Goal: Task Accomplishment & Management: Complete application form

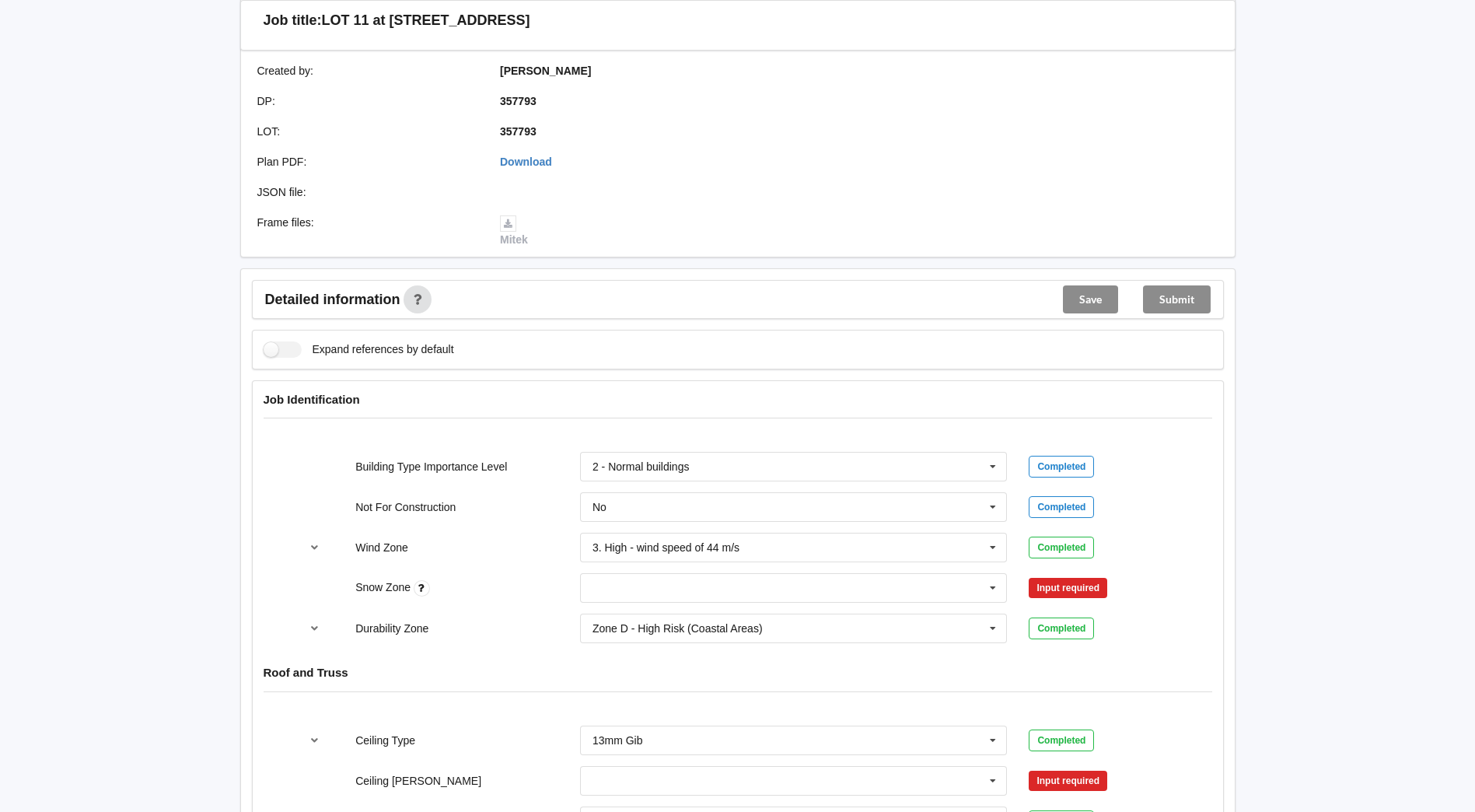
scroll to position [544, 0]
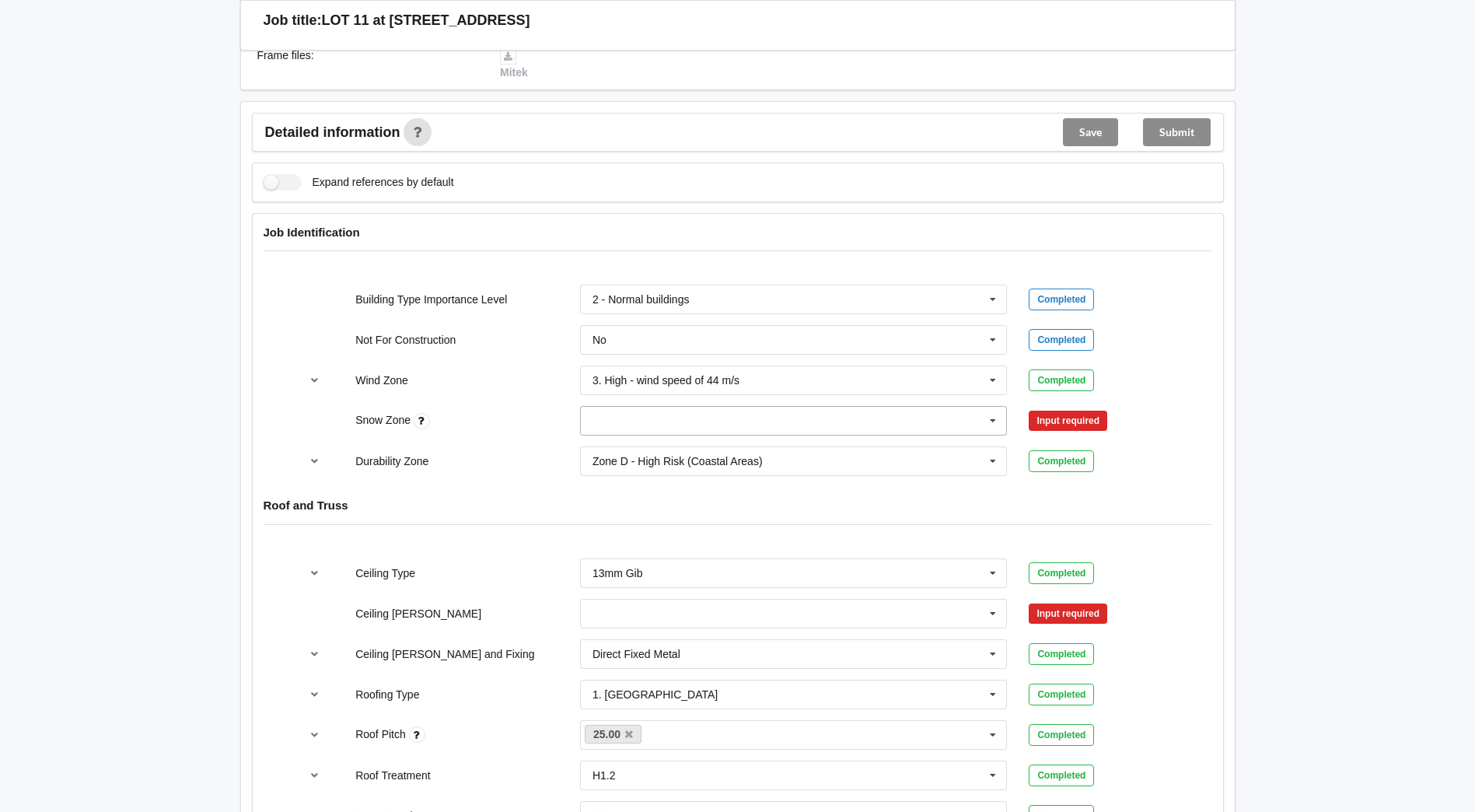
click at [992, 412] on icon at bounding box center [993, 421] width 23 height 29
click at [747, 442] on div "N0" at bounding box center [793, 449] width 426 height 29
click at [945, 599] on input "text" at bounding box center [794, 613] width 426 height 28
click at [599, 694] on span "600mm" at bounding box center [611, 700] width 37 height 13
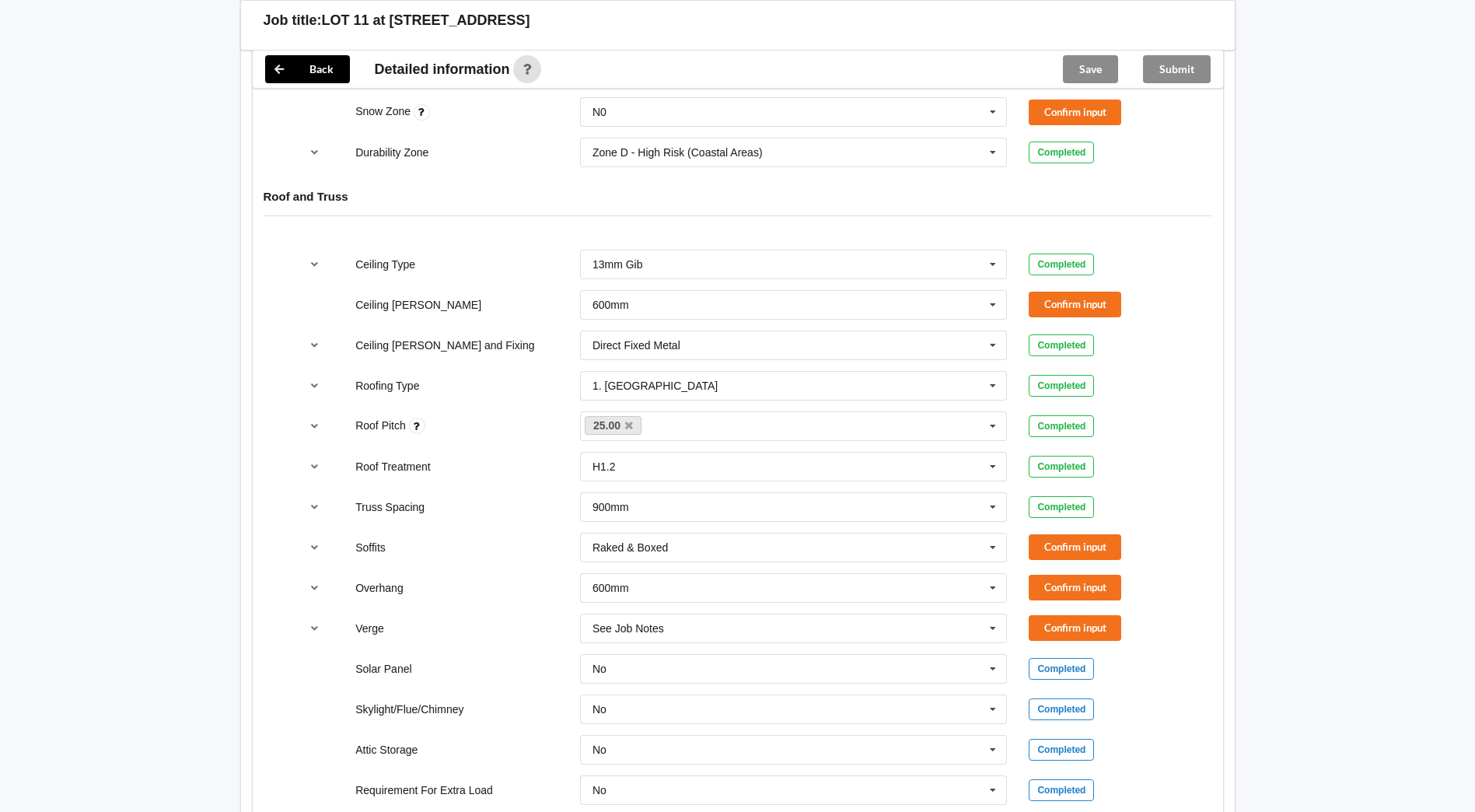
scroll to position [855, 0]
click at [1081, 289] on button "Confirm input" at bounding box center [1075, 302] width 92 height 26
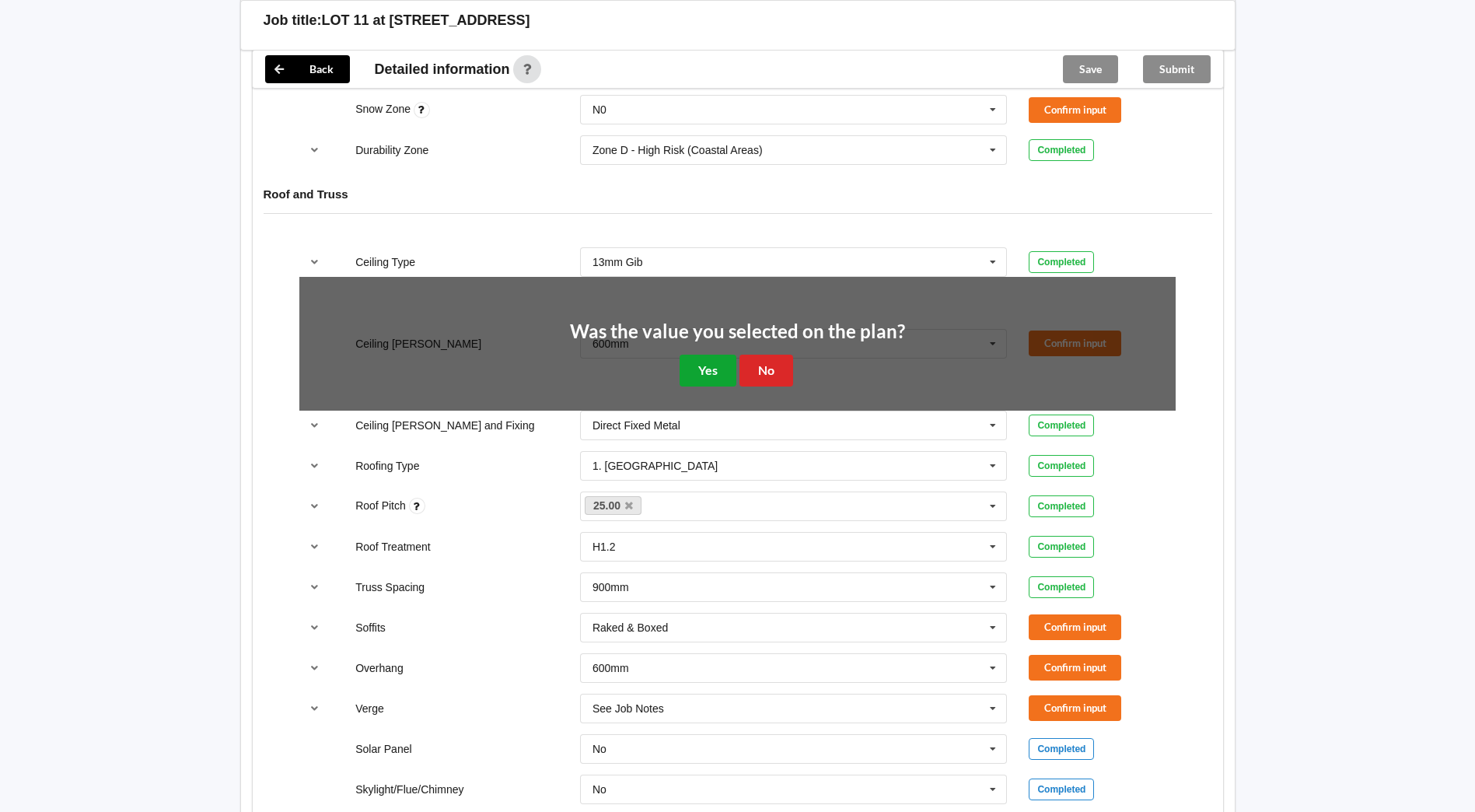
click at [700, 357] on button "Yes" at bounding box center [708, 370] width 57 height 32
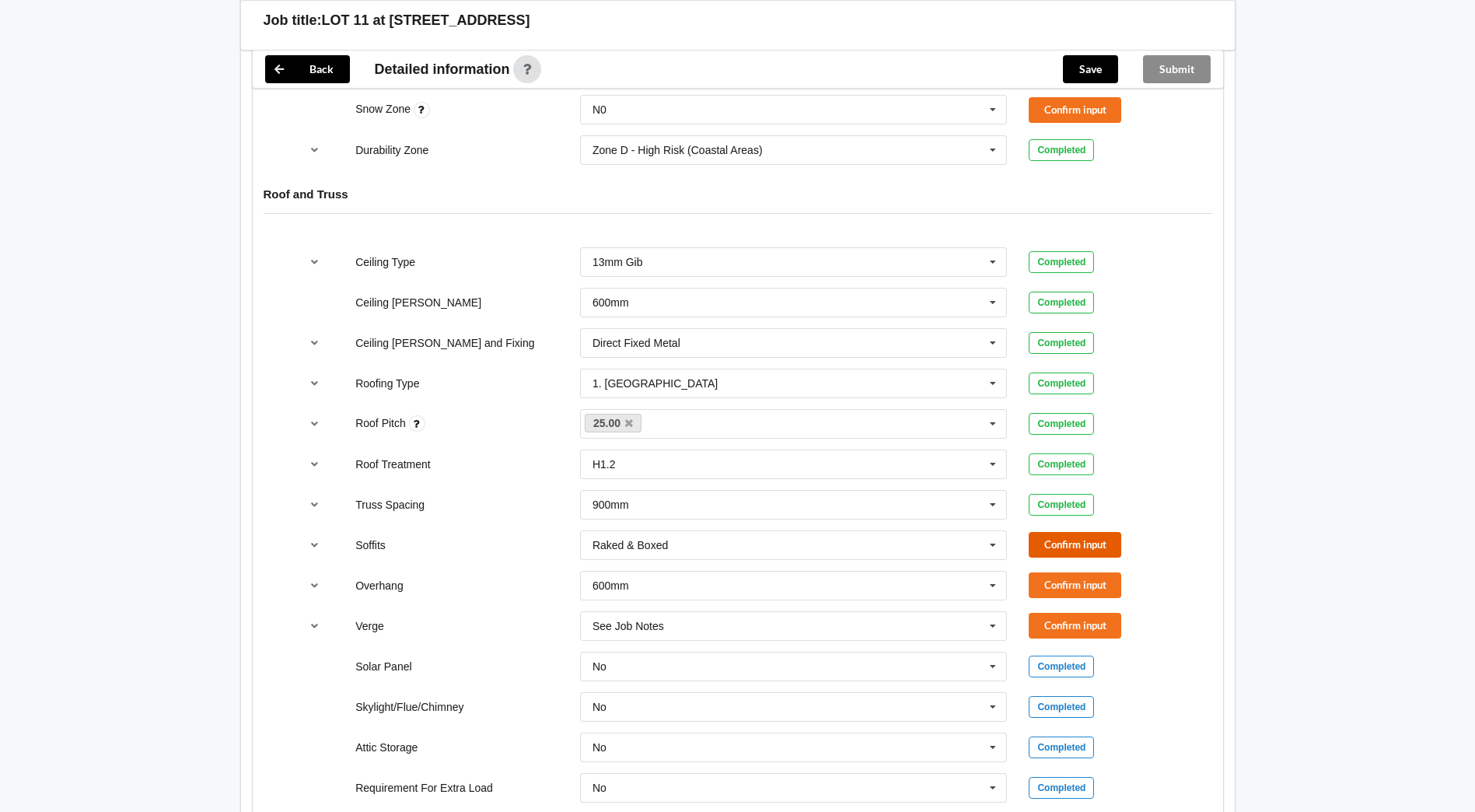
click at [1049, 535] on button "Confirm input" at bounding box center [1075, 544] width 92 height 26
click at [1097, 573] on button "Confirm input" at bounding box center [1075, 585] width 92 height 26
click at [1088, 620] on button "Confirm input" at bounding box center [1075, 625] width 92 height 26
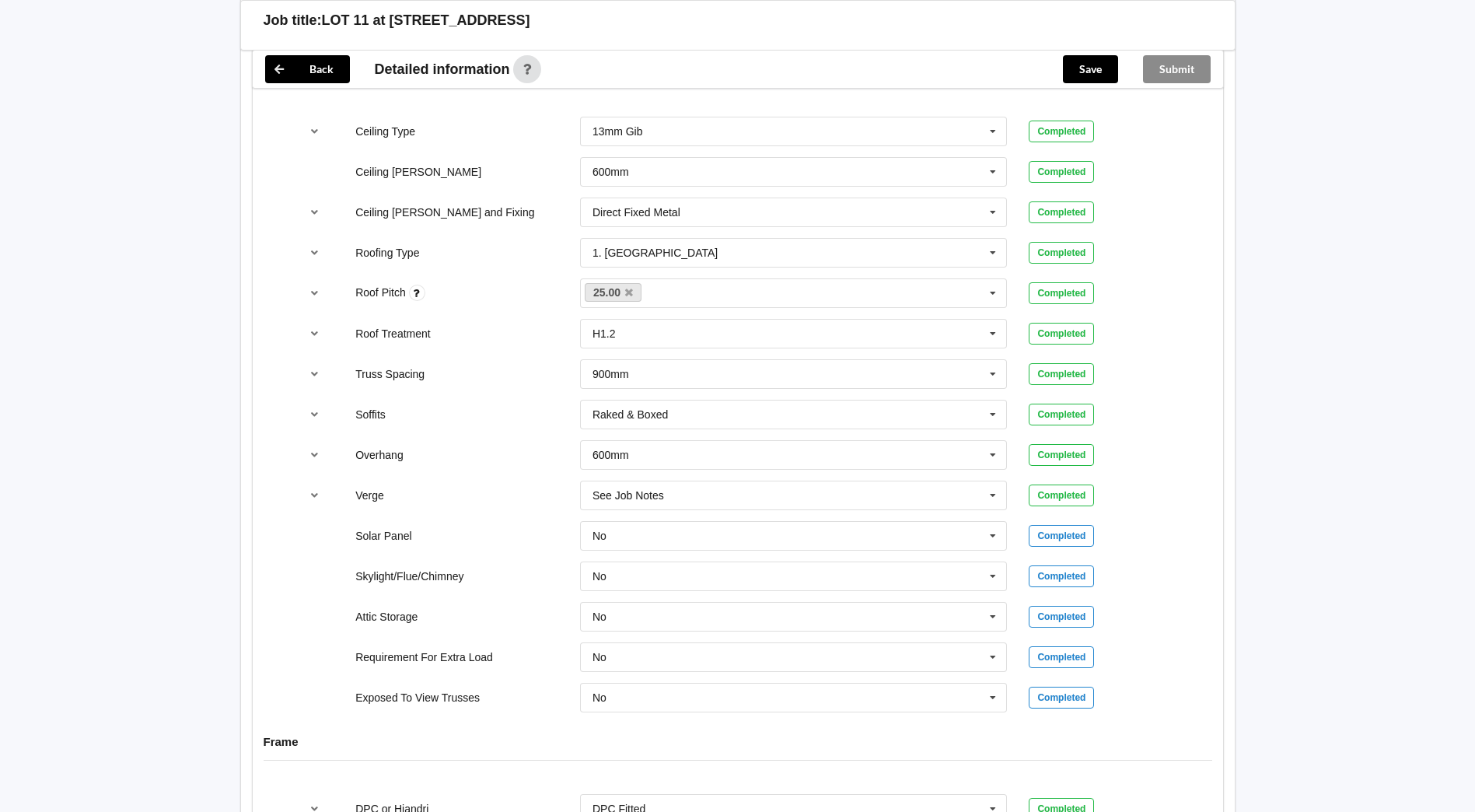
scroll to position [1322, 0]
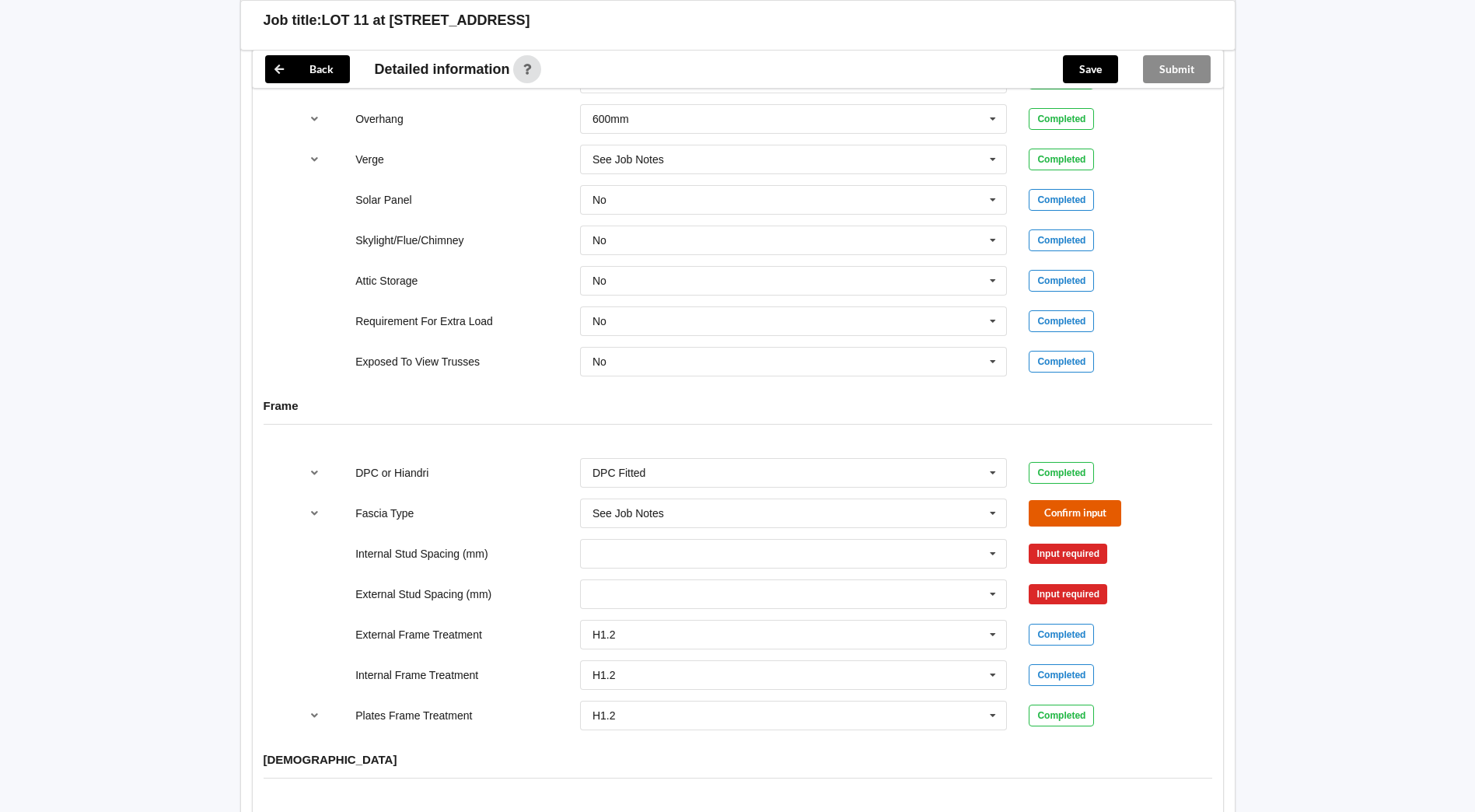
click at [1095, 500] on button "Confirm input" at bounding box center [1075, 512] width 92 height 26
click at [985, 540] on icon at bounding box center [993, 554] width 23 height 29
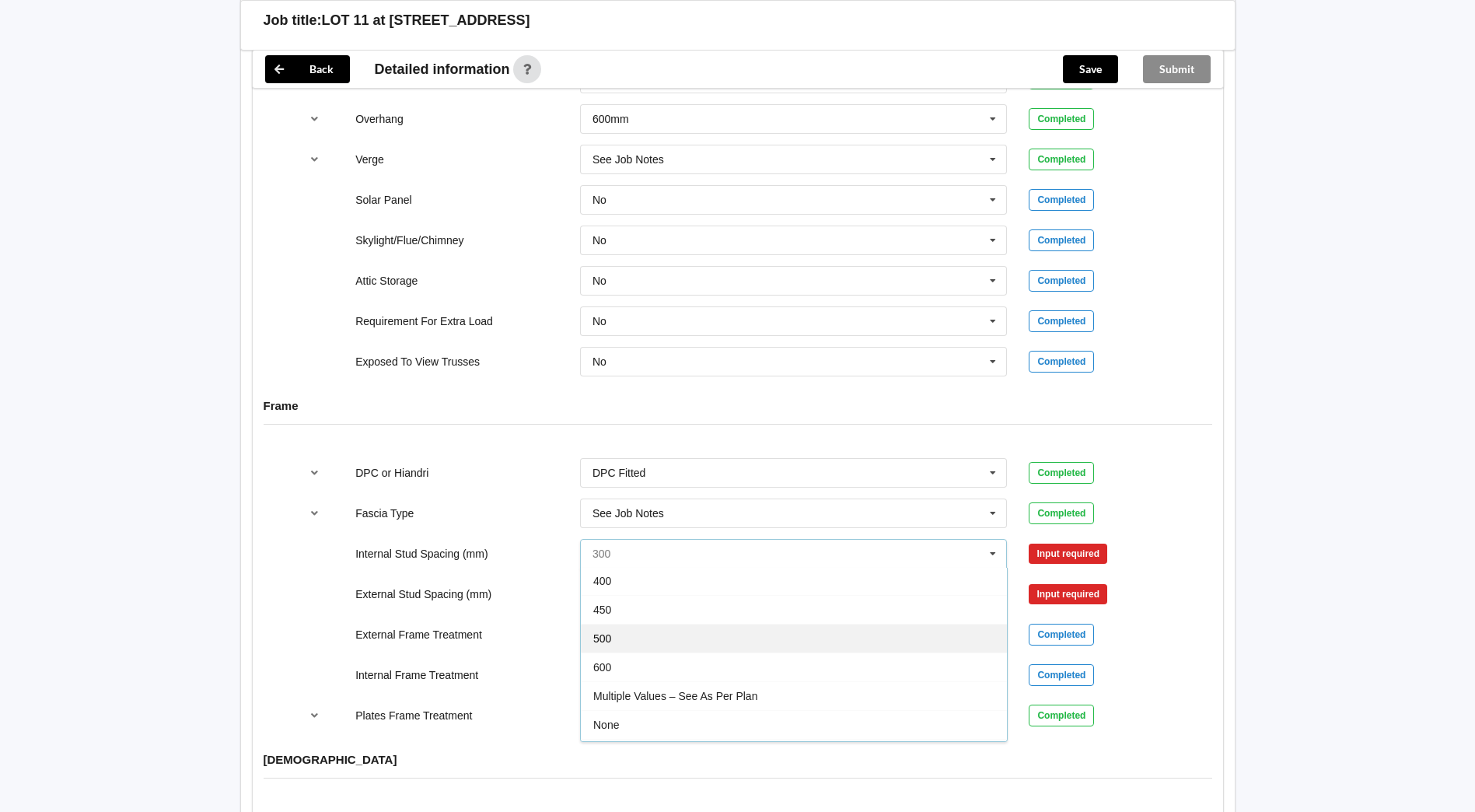
scroll to position [57, 0]
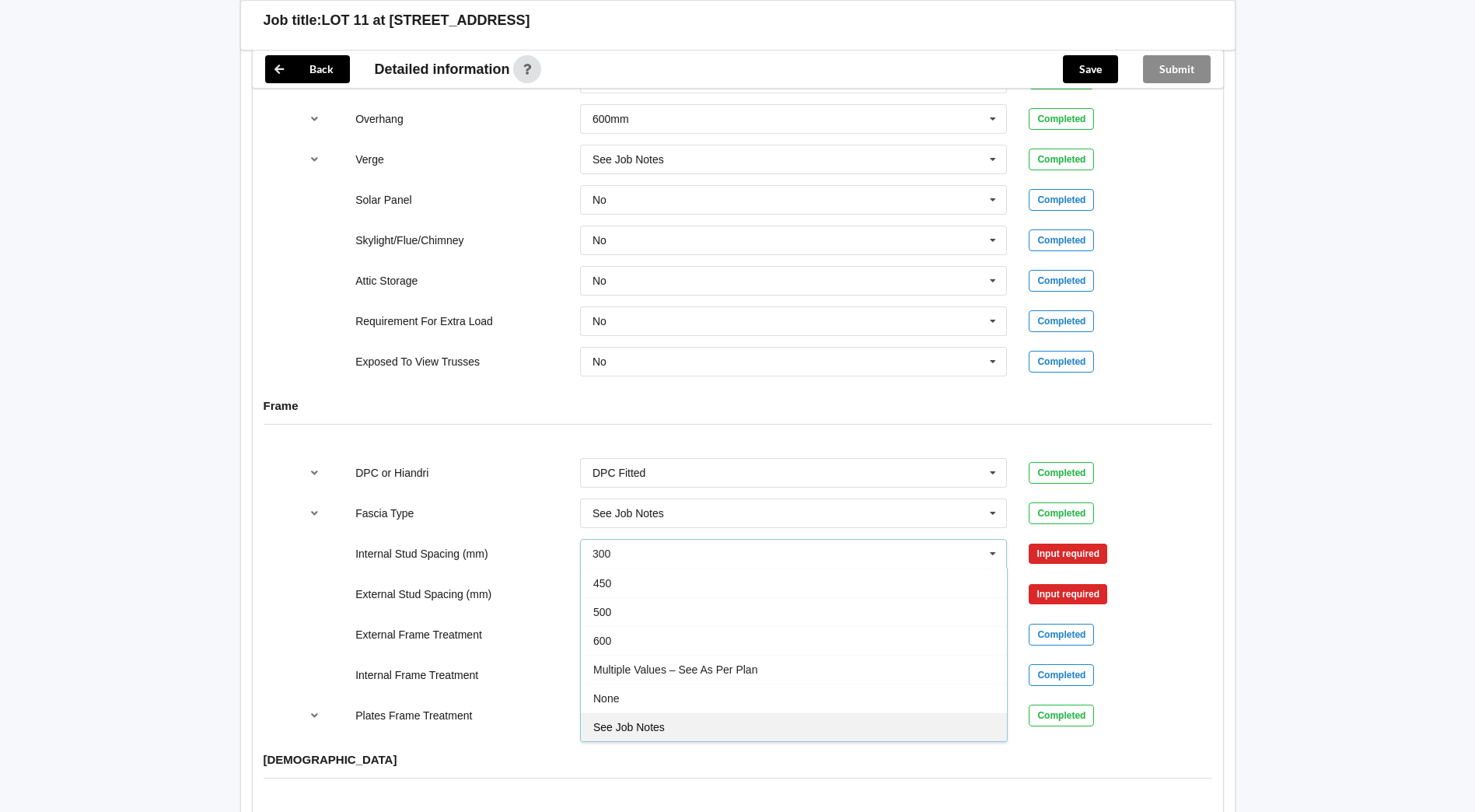
click at [672, 712] on div "See Job Notes" at bounding box center [793, 726] width 426 height 29
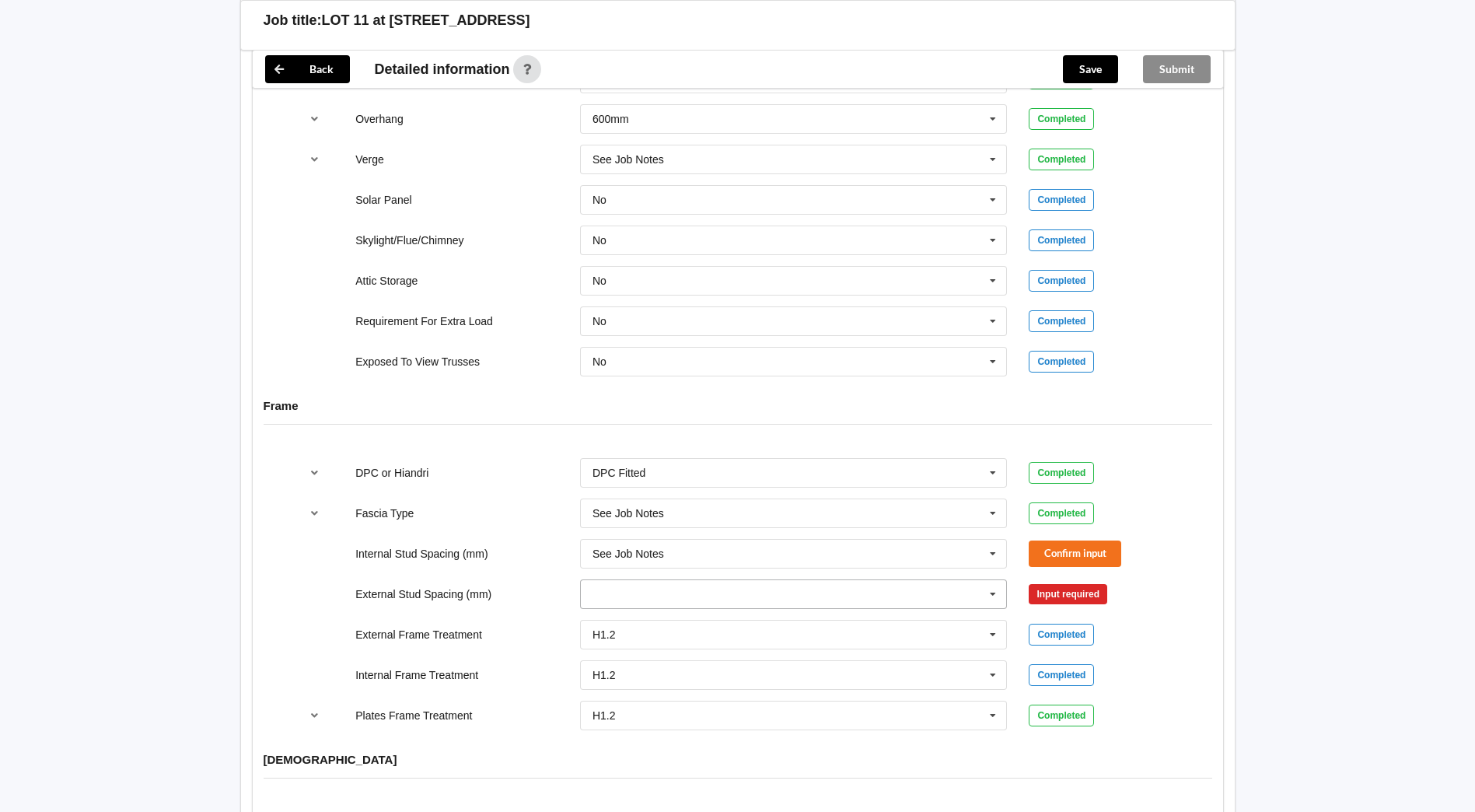
click at [996, 580] on icon at bounding box center [993, 594] width 23 height 29
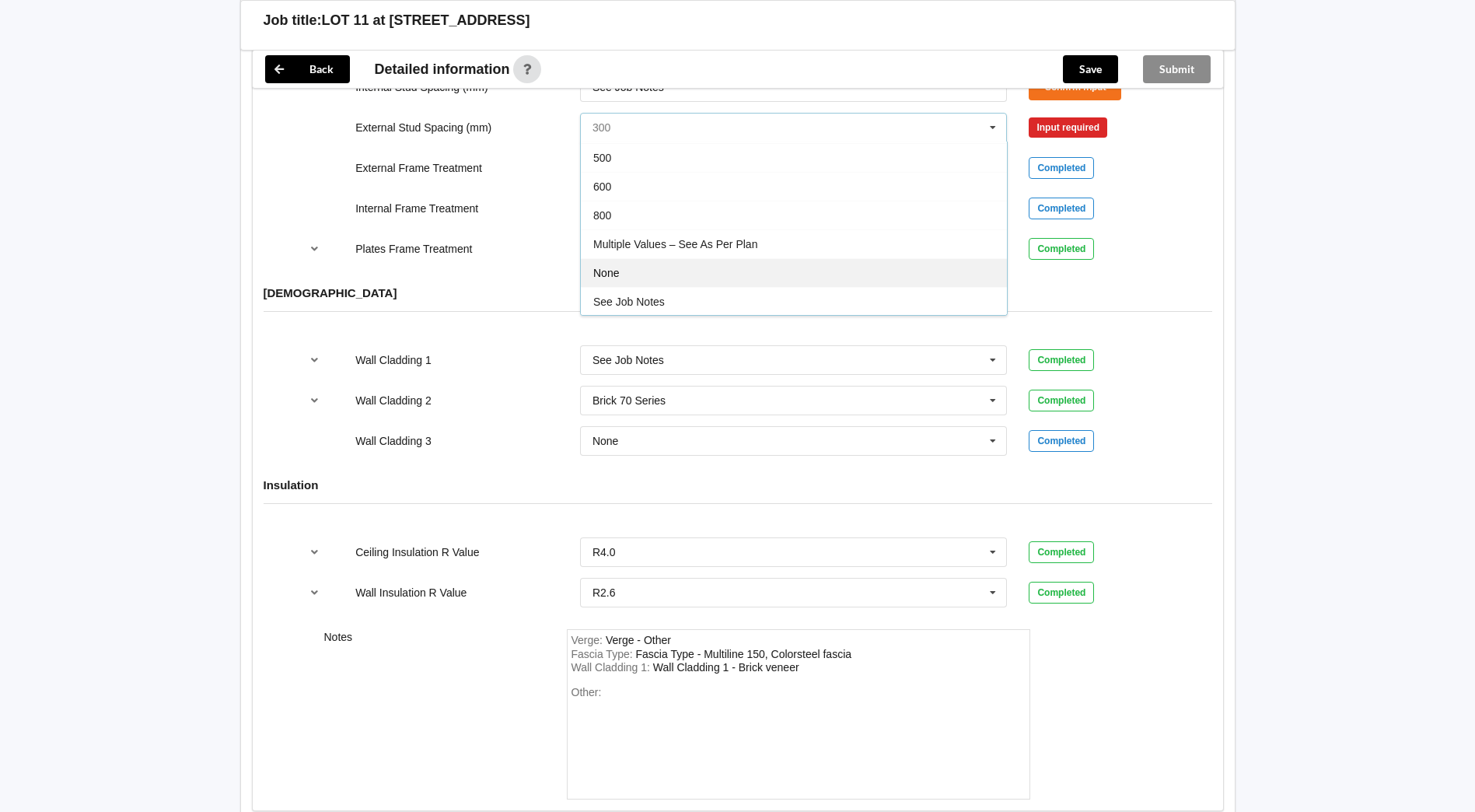
scroll to position [85, 0]
click at [682, 289] on div "See Job Notes" at bounding box center [793, 300] width 426 height 29
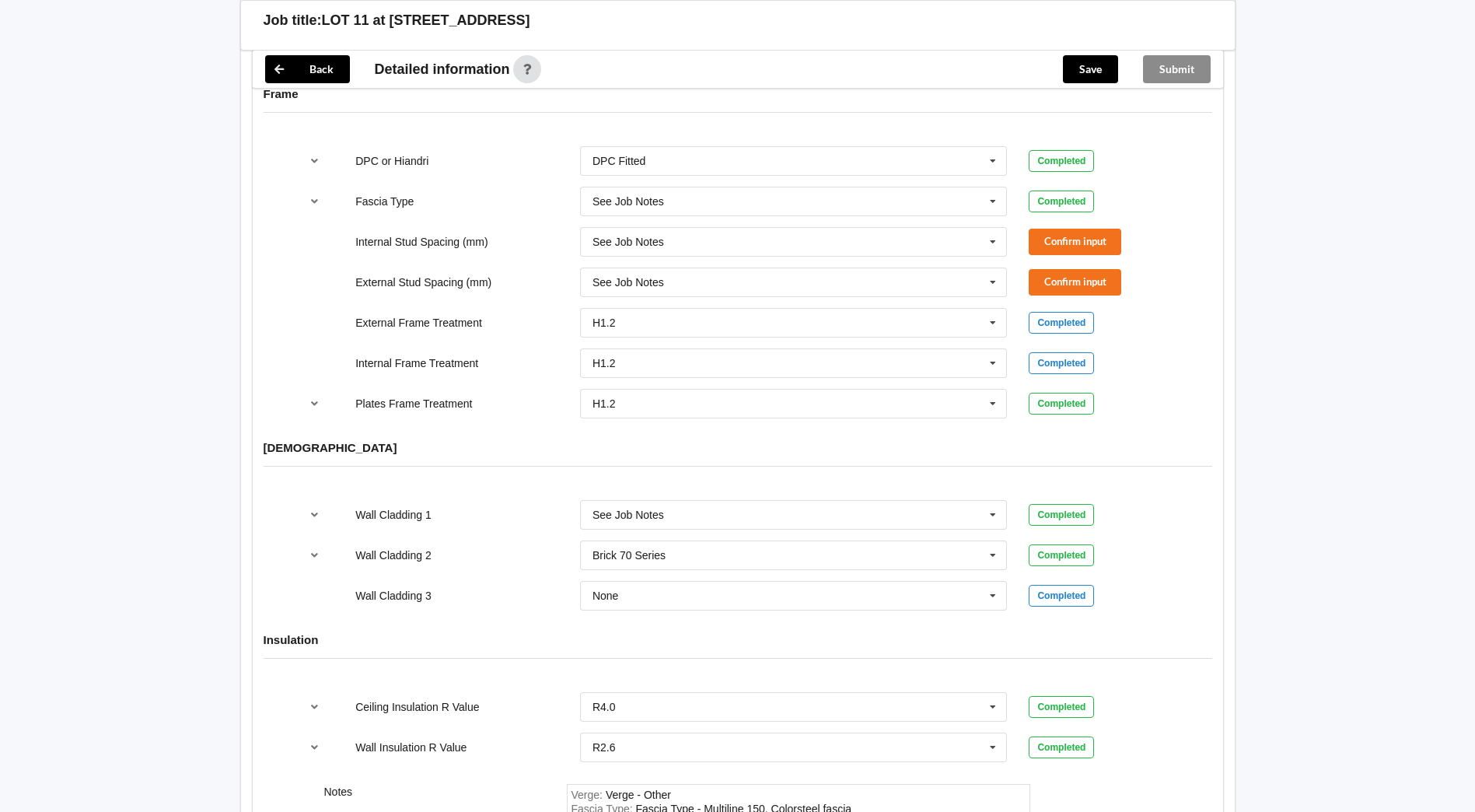
scroll to position [1633, 0]
click at [1068, 229] on button "Confirm input" at bounding box center [1075, 242] width 92 height 26
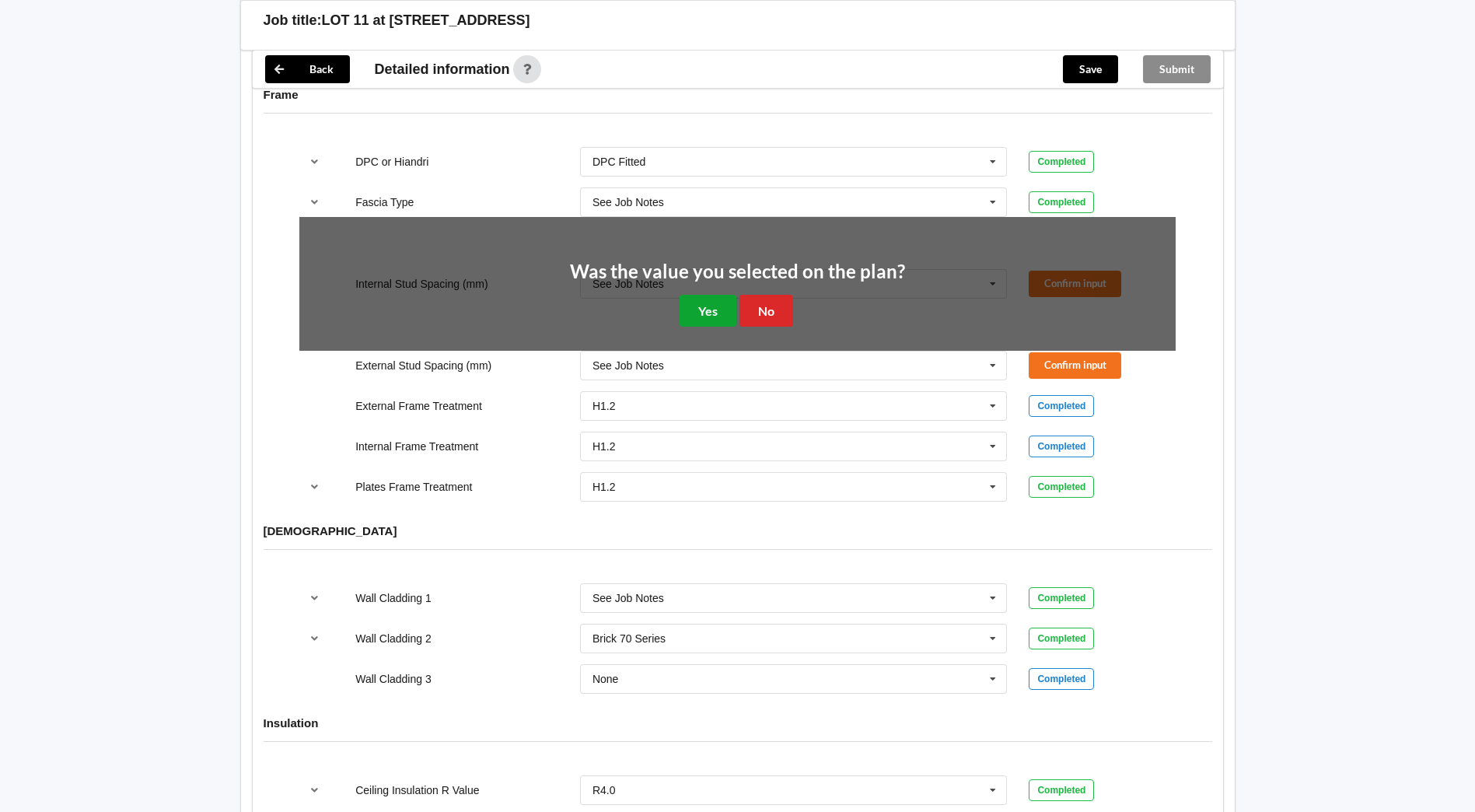
click at [696, 295] on button "Yes" at bounding box center [708, 311] width 57 height 32
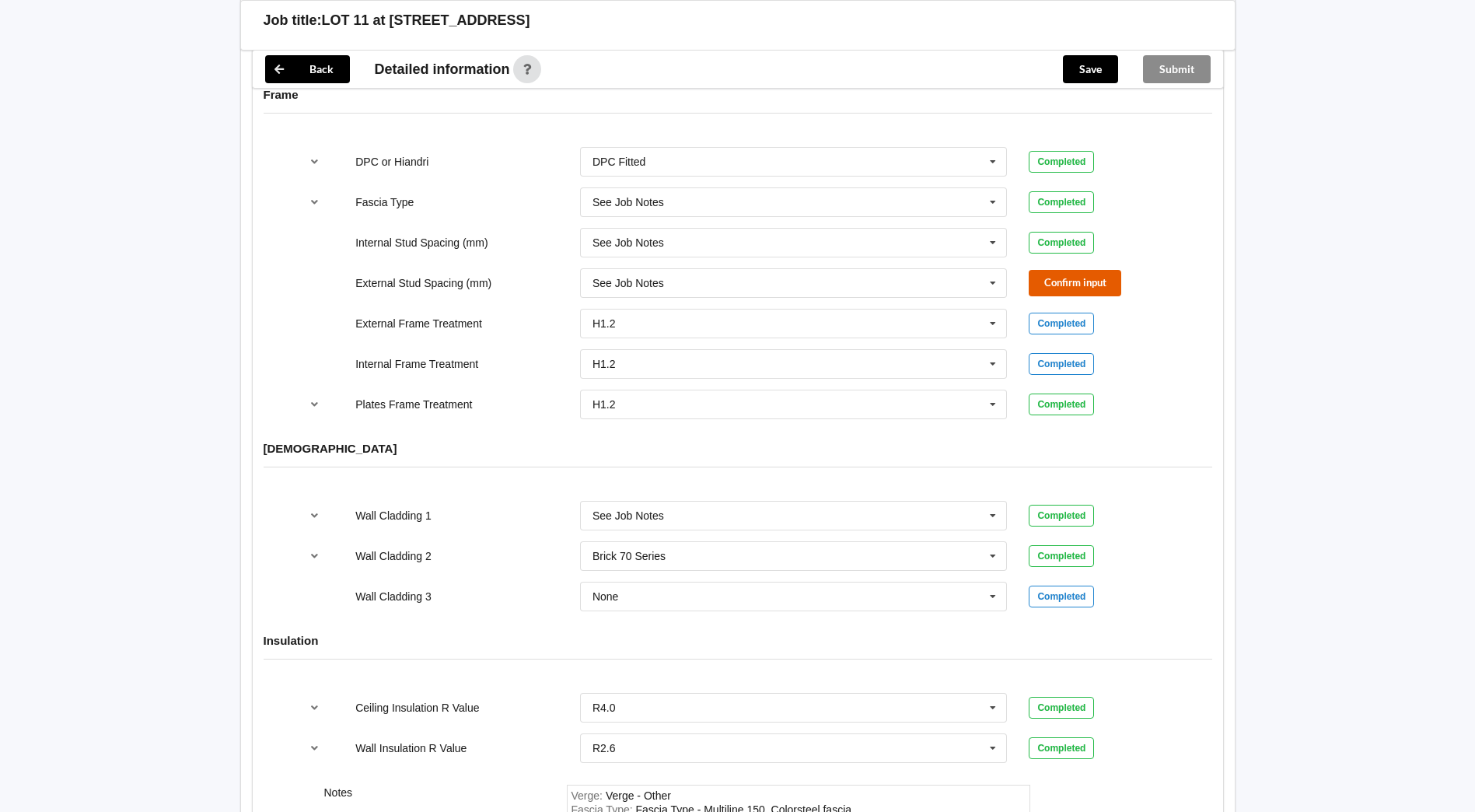
click at [1089, 270] on button "Confirm input" at bounding box center [1075, 282] width 92 height 26
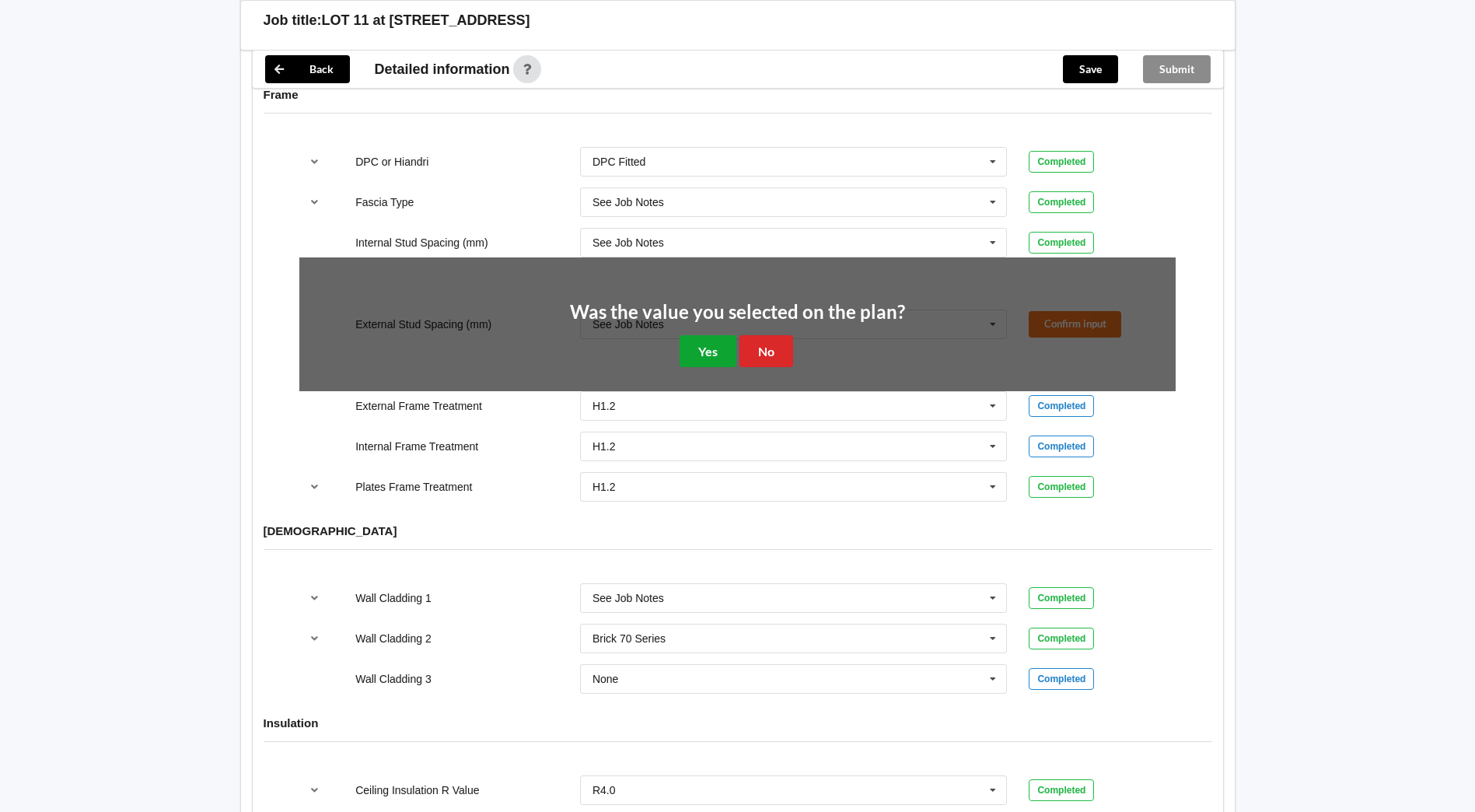
click at [725, 335] on button "Yes" at bounding box center [708, 350] width 57 height 32
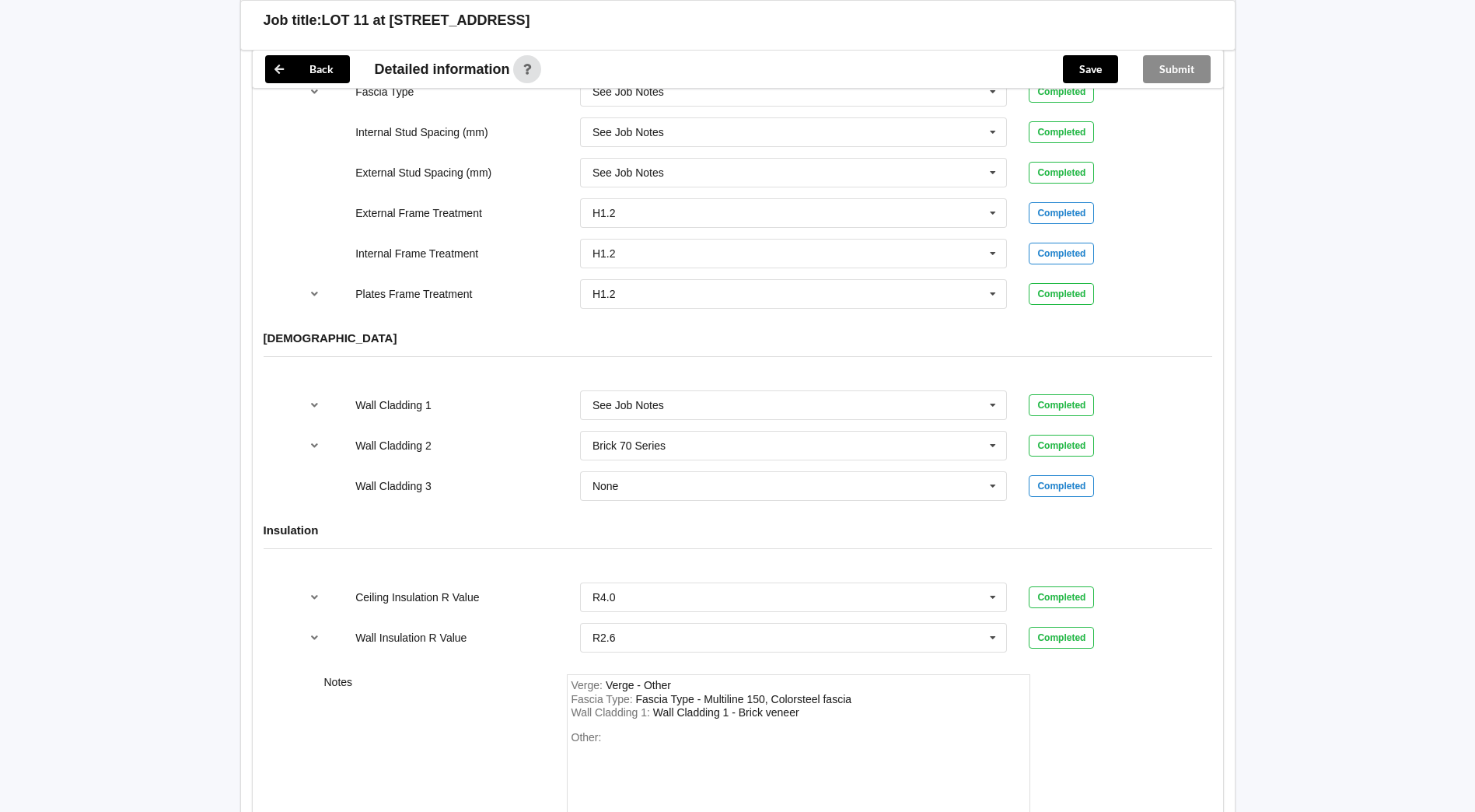
scroll to position [1872, 0]
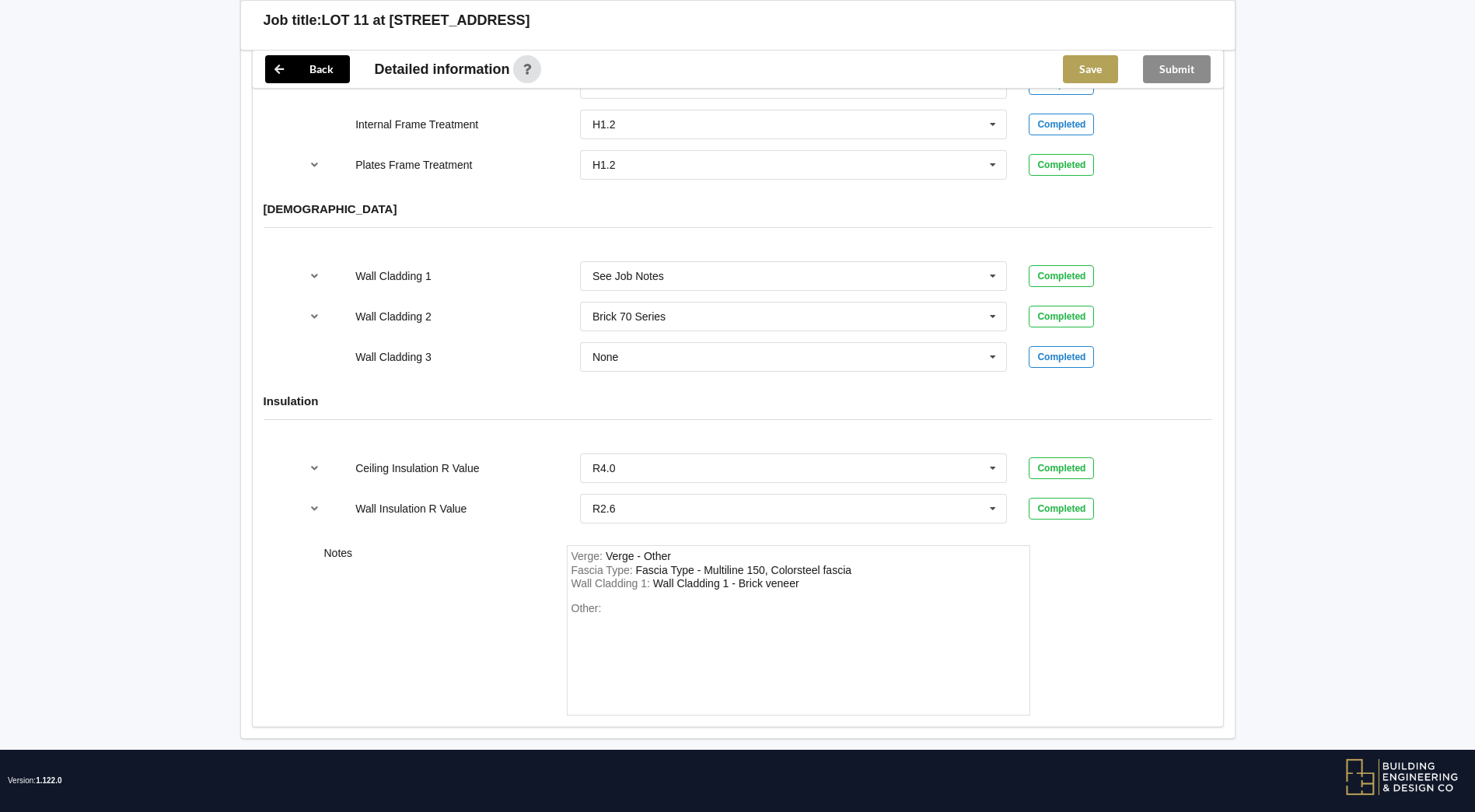
click at [1081, 70] on button "Save" at bounding box center [1091, 70] width 56 height 28
click at [1179, 72] on div "Submit" at bounding box center [1177, 70] width 92 height 38
click at [1077, 75] on div "Save" at bounding box center [1091, 70] width 80 height 38
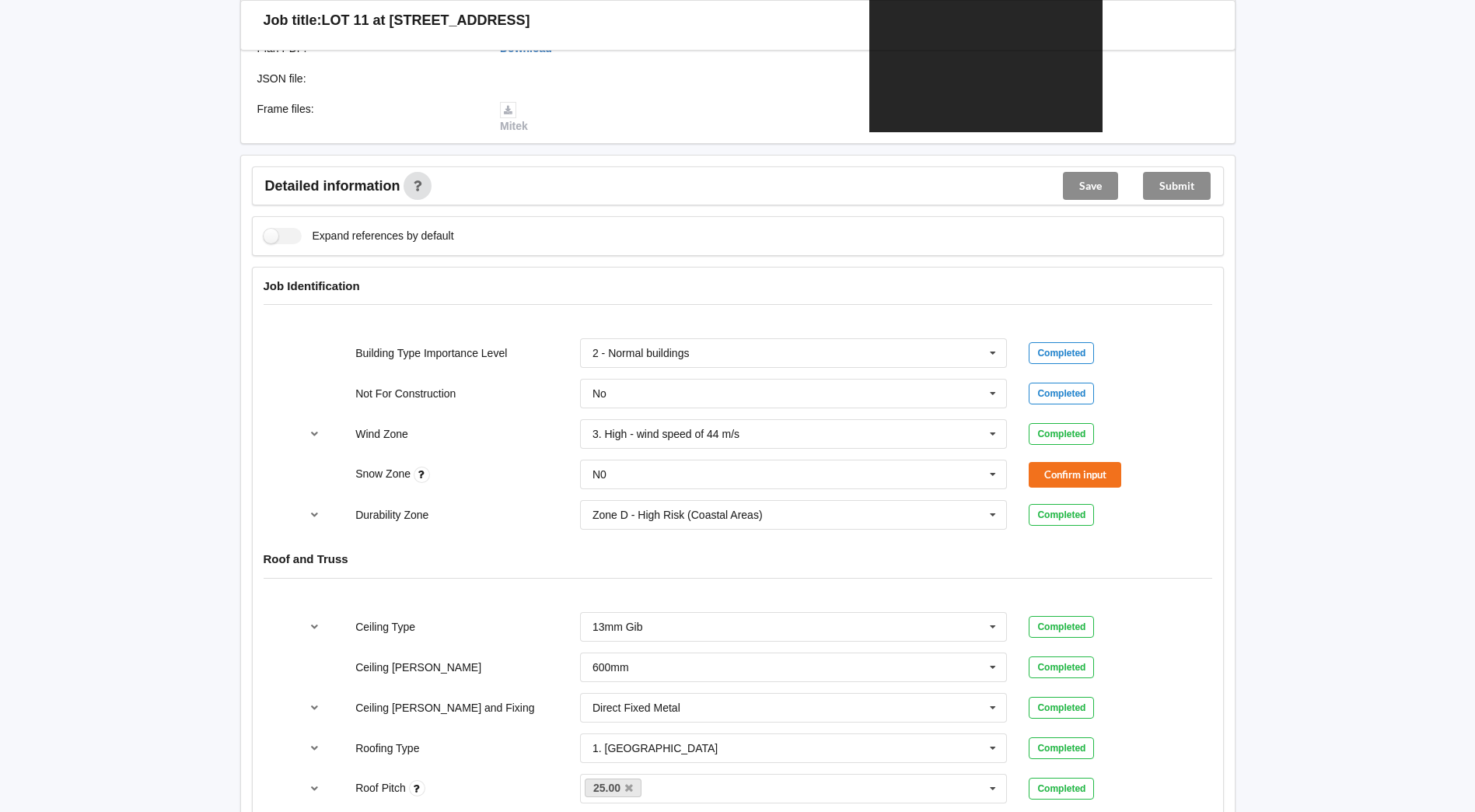
scroll to position [544, 0]
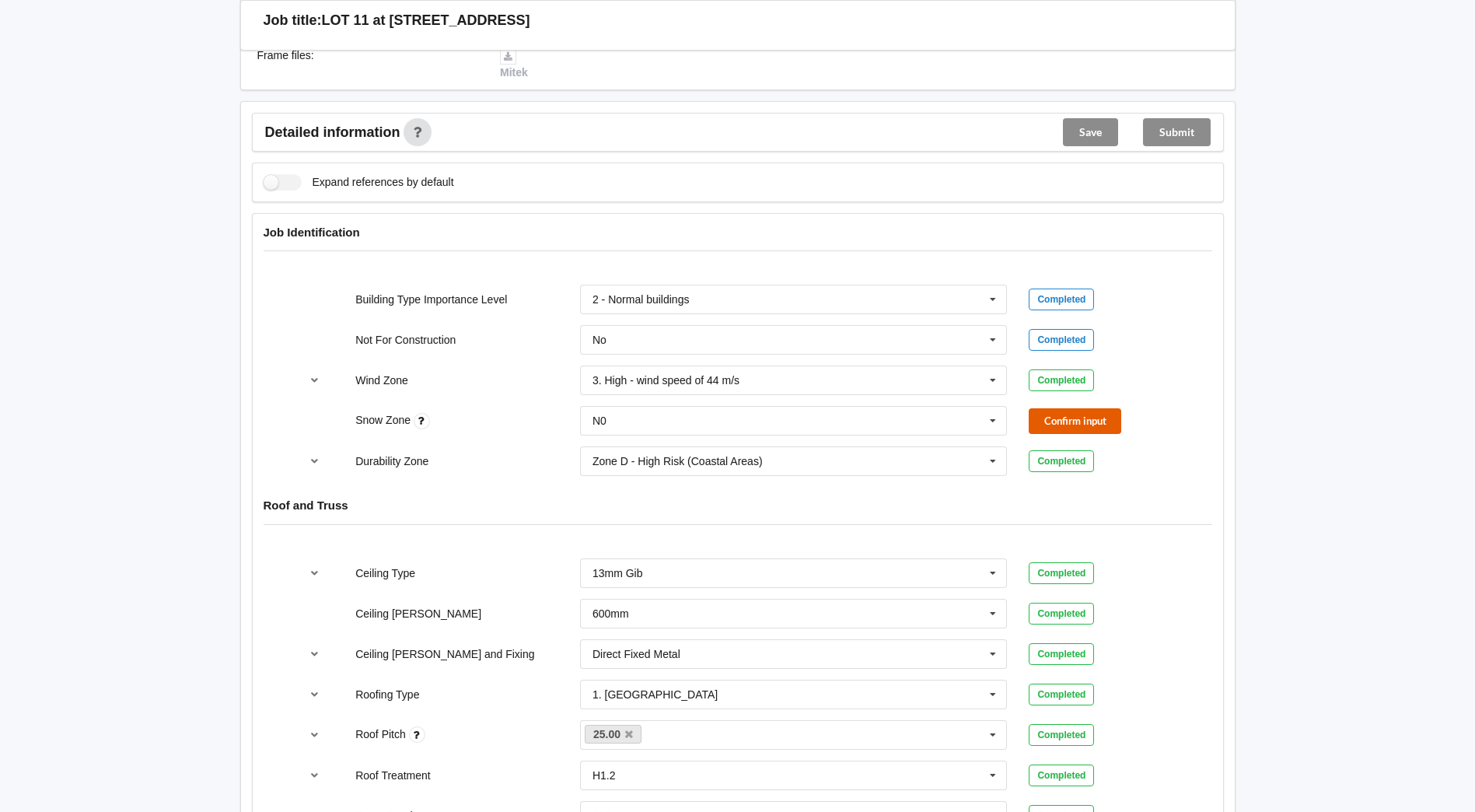
click at [1082, 408] on button "Confirm input" at bounding box center [1075, 421] width 92 height 26
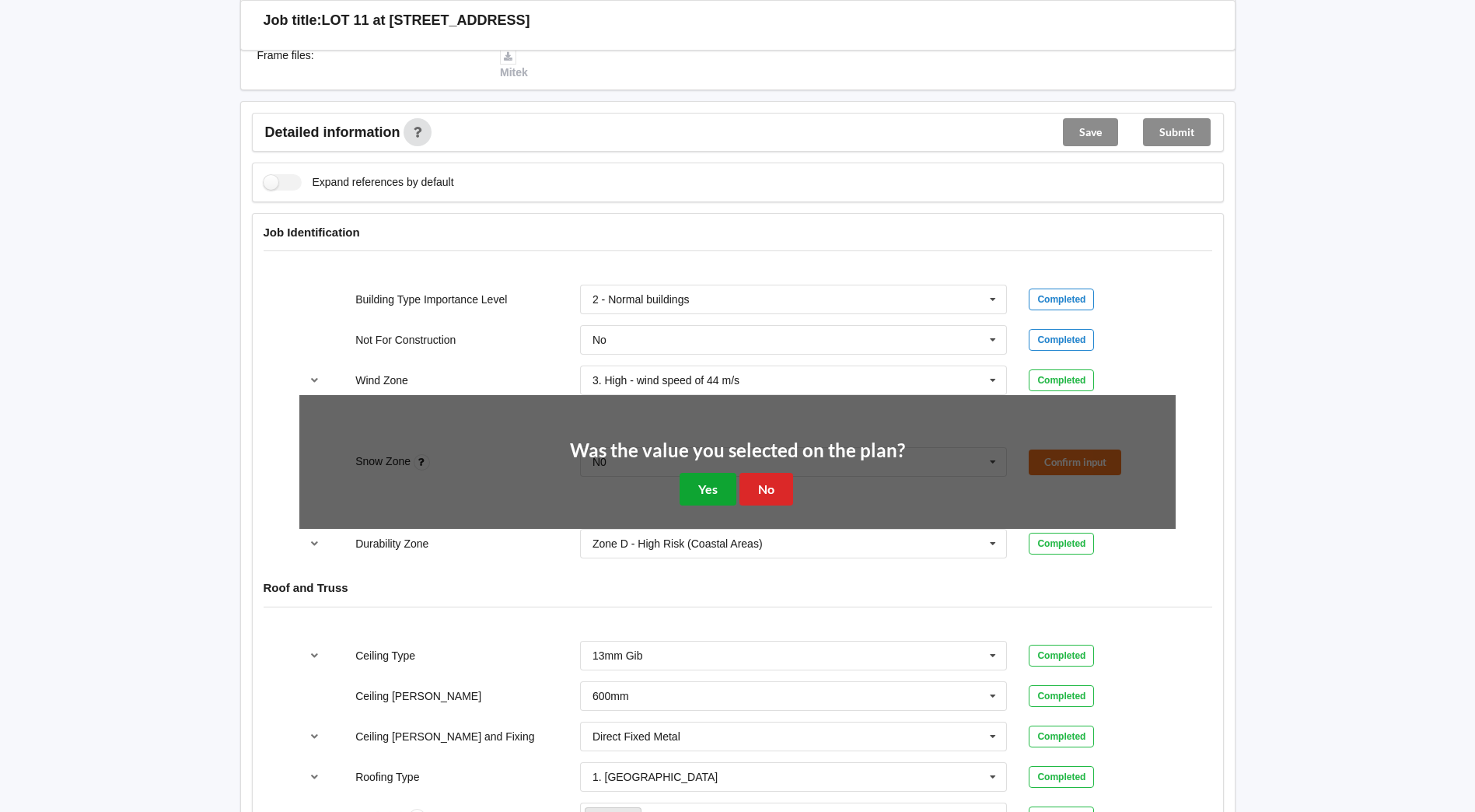
click at [718, 472] on button "Yes" at bounding box center [708, 488] width 57 height 32
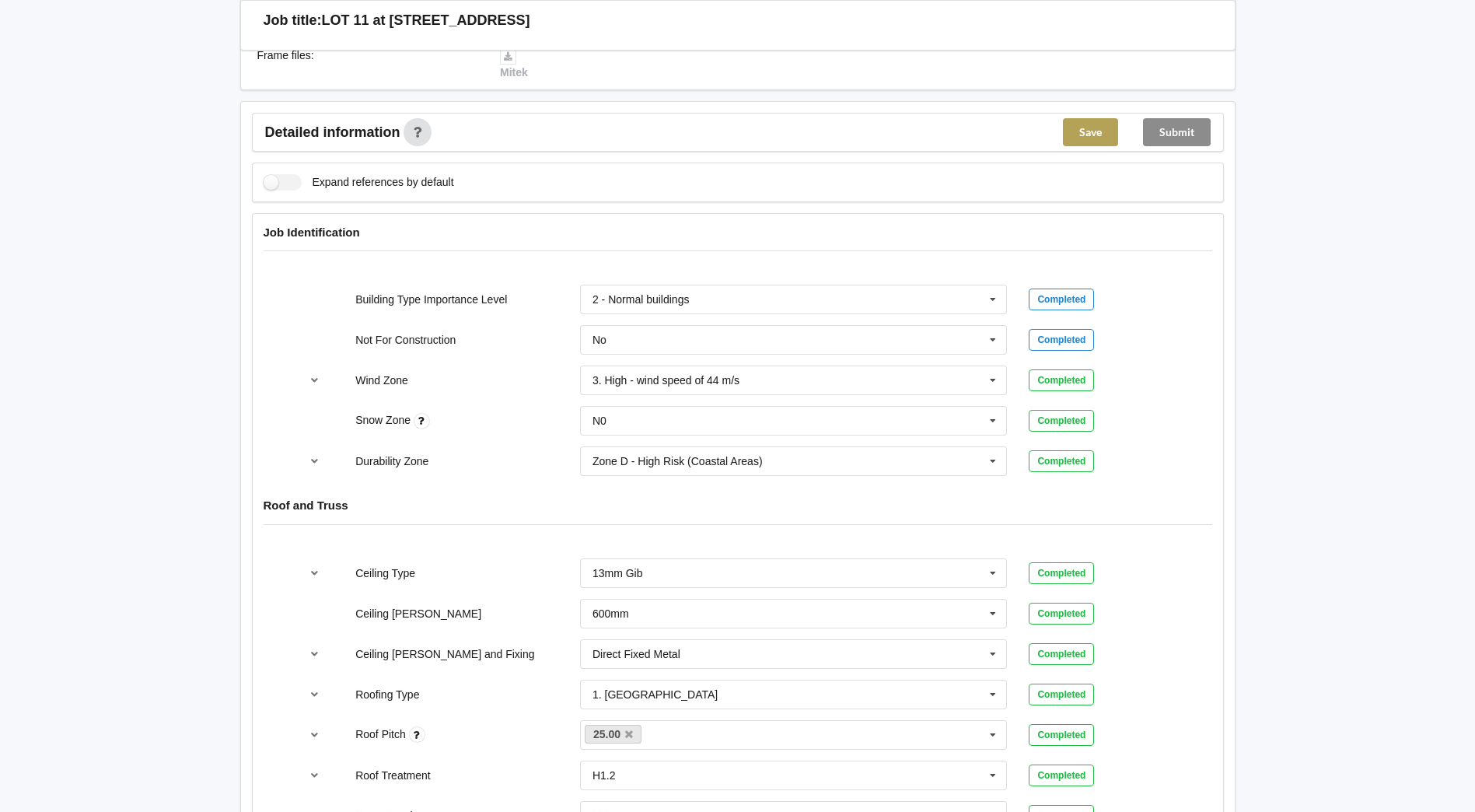
click at [1070, 118] on button "Save" at bounding box center [1091, 132] width 56 height 28
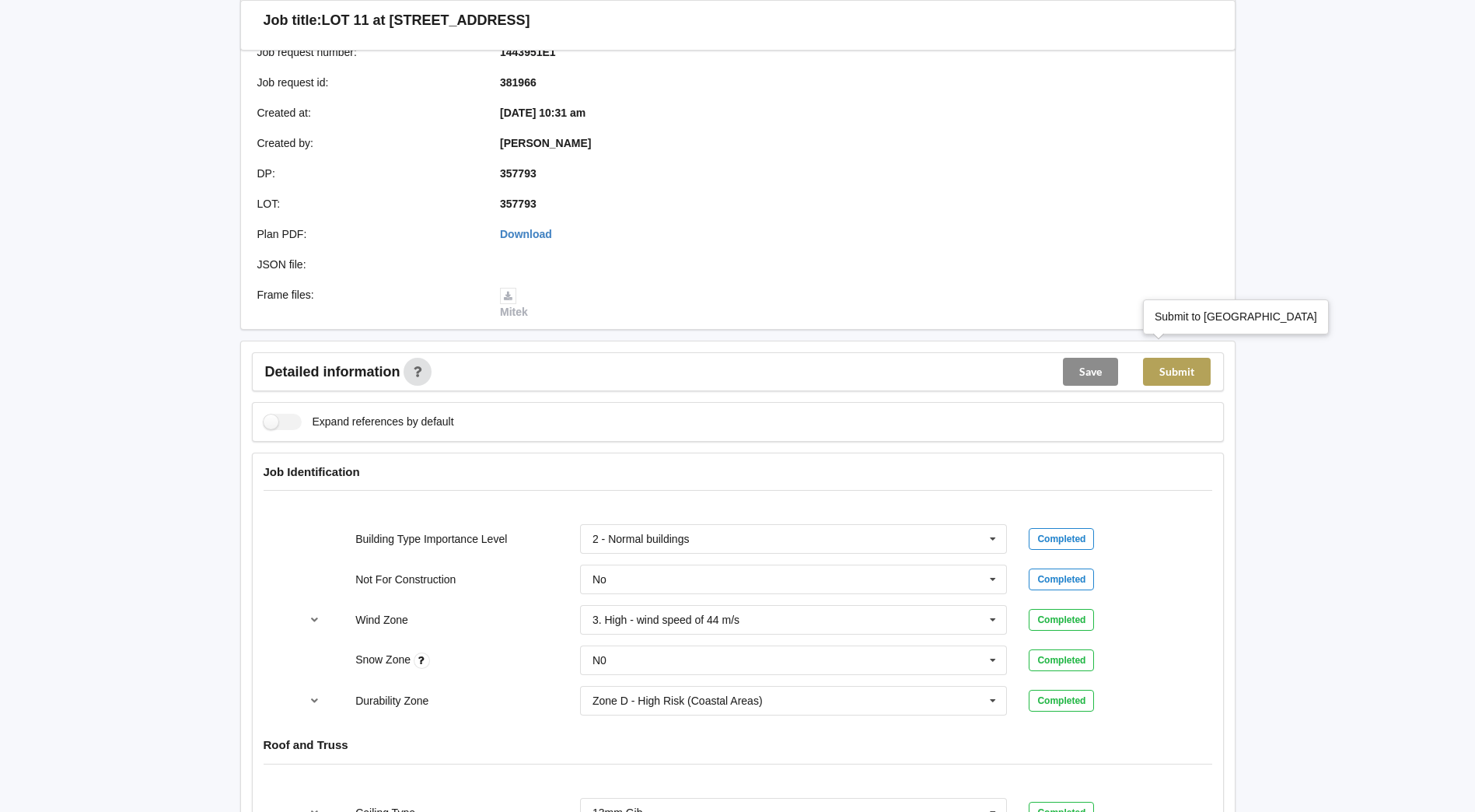
click at [1174, 357] on button "Submit" at bounding box center [1177, 372] width 67 height 28
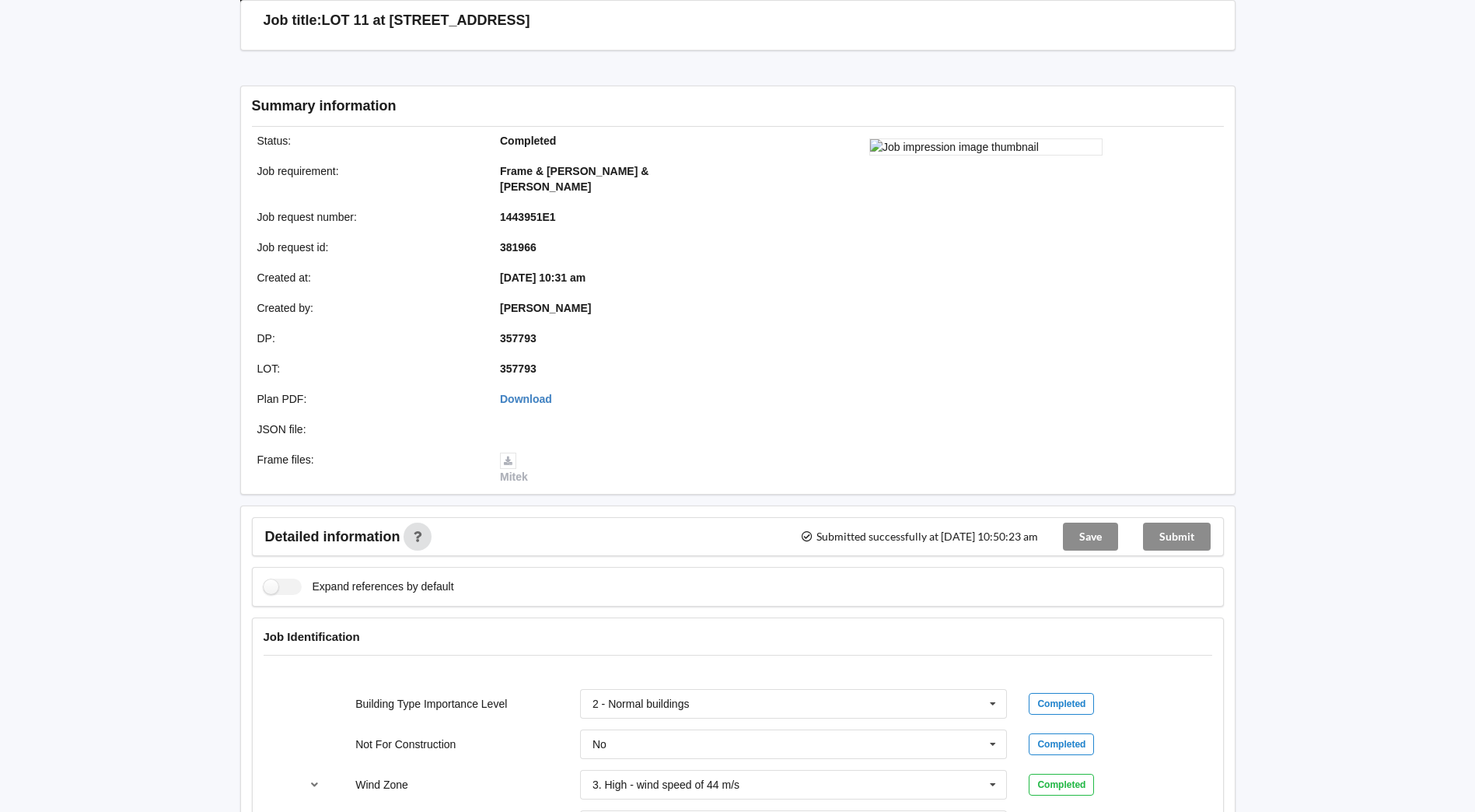
scroll to position [233, 0]
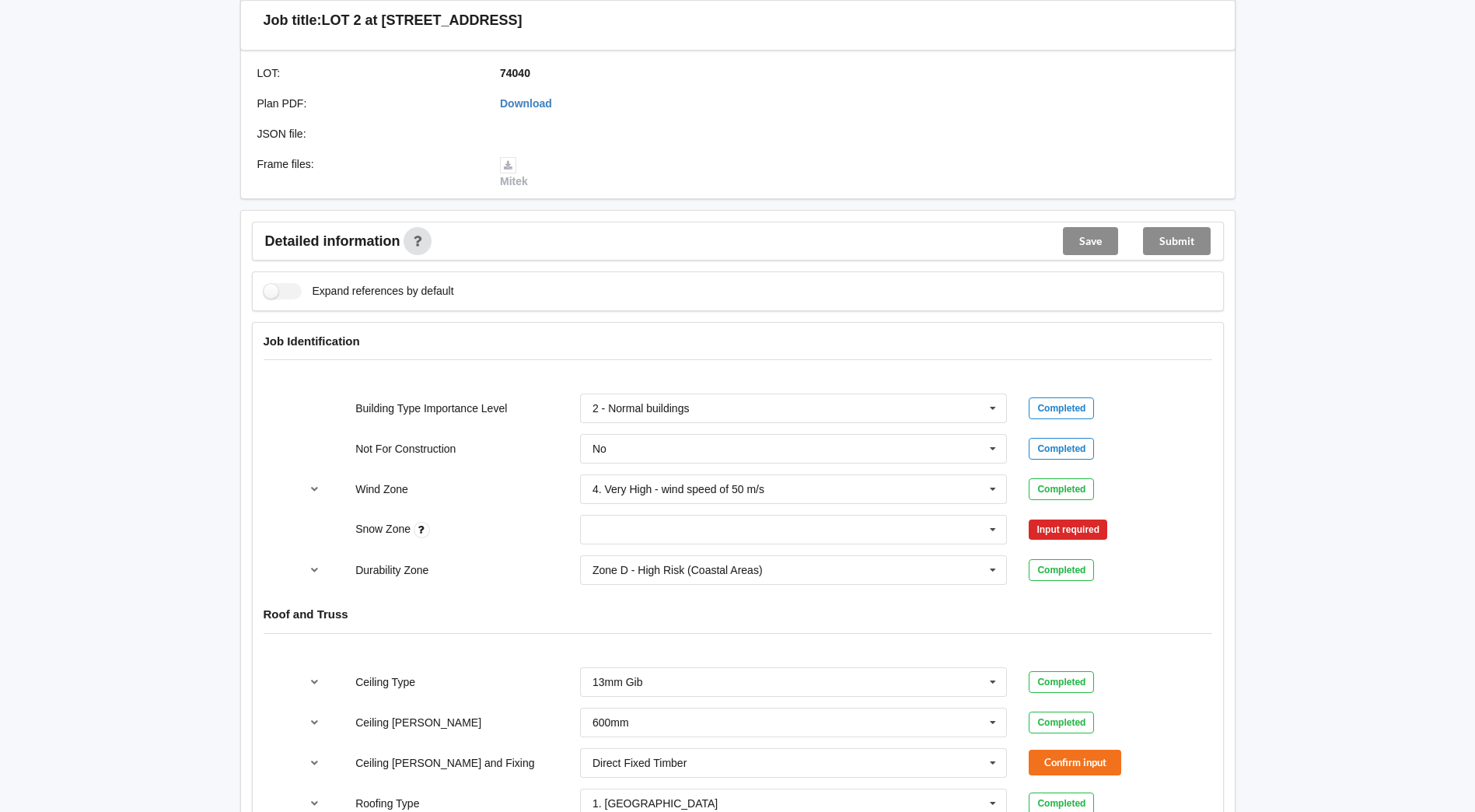
scroll to position [466, 0]
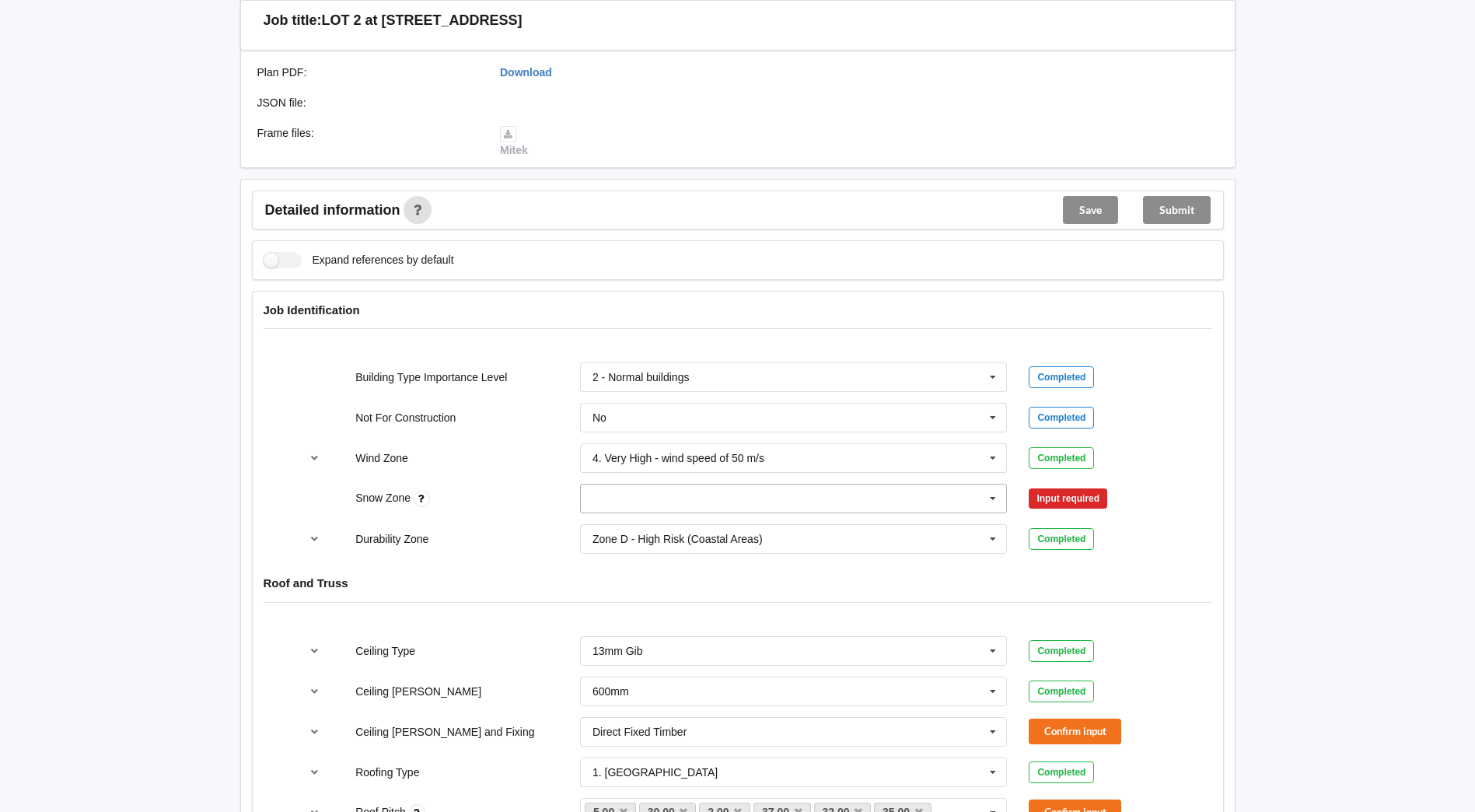
click at [984, 487] on icon at bounding box center [993, 498] width 23 height 29
click at [702, 513] on div "N0" at bounding box center [793, 526] width 426 height 29
click at [1054, 486] on button "Confirm input" at bounding box center [1075, 498] width 92 height 26
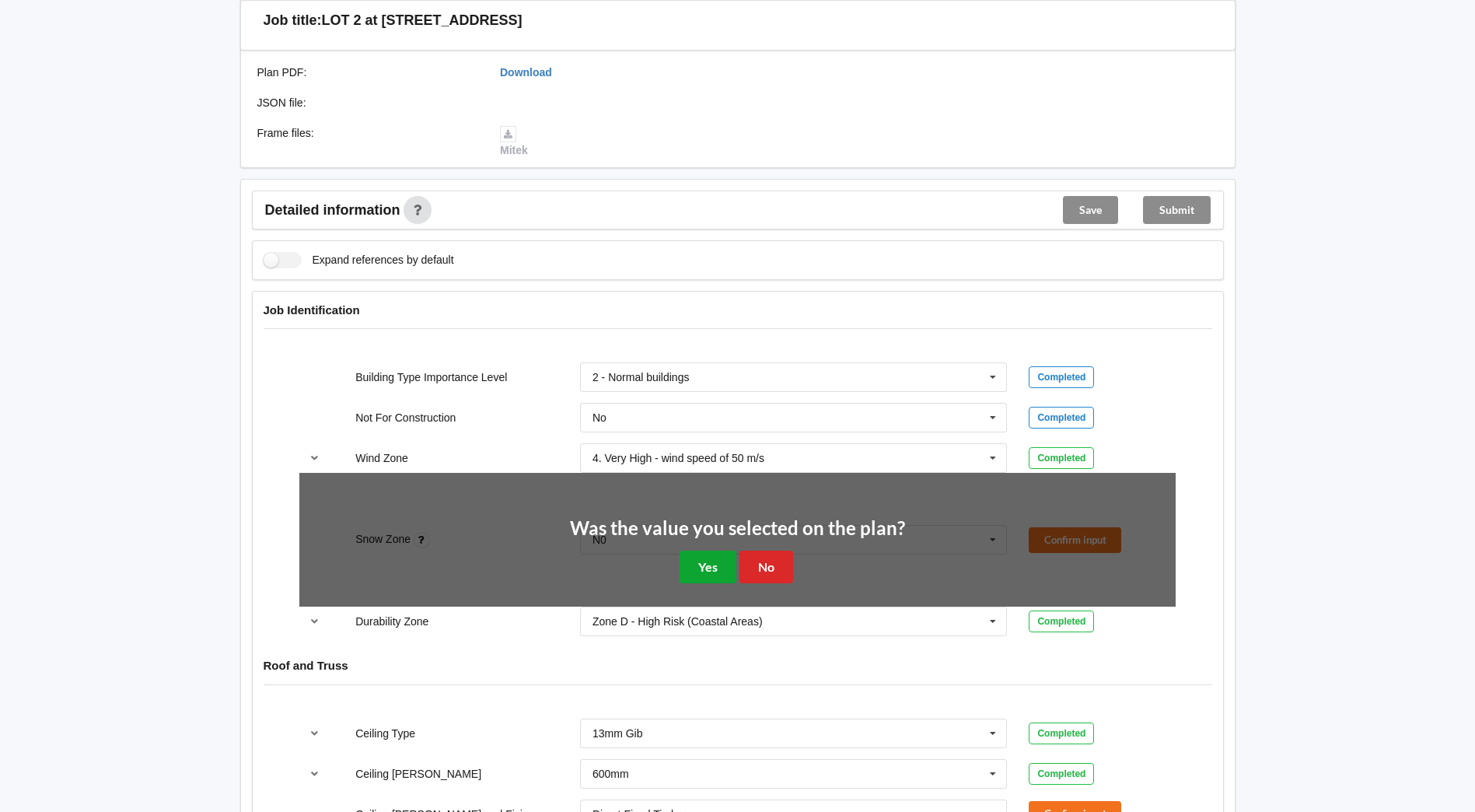
click at [701, 562] on button "Yes" at bounding box center [708, 566] width 57 height 32
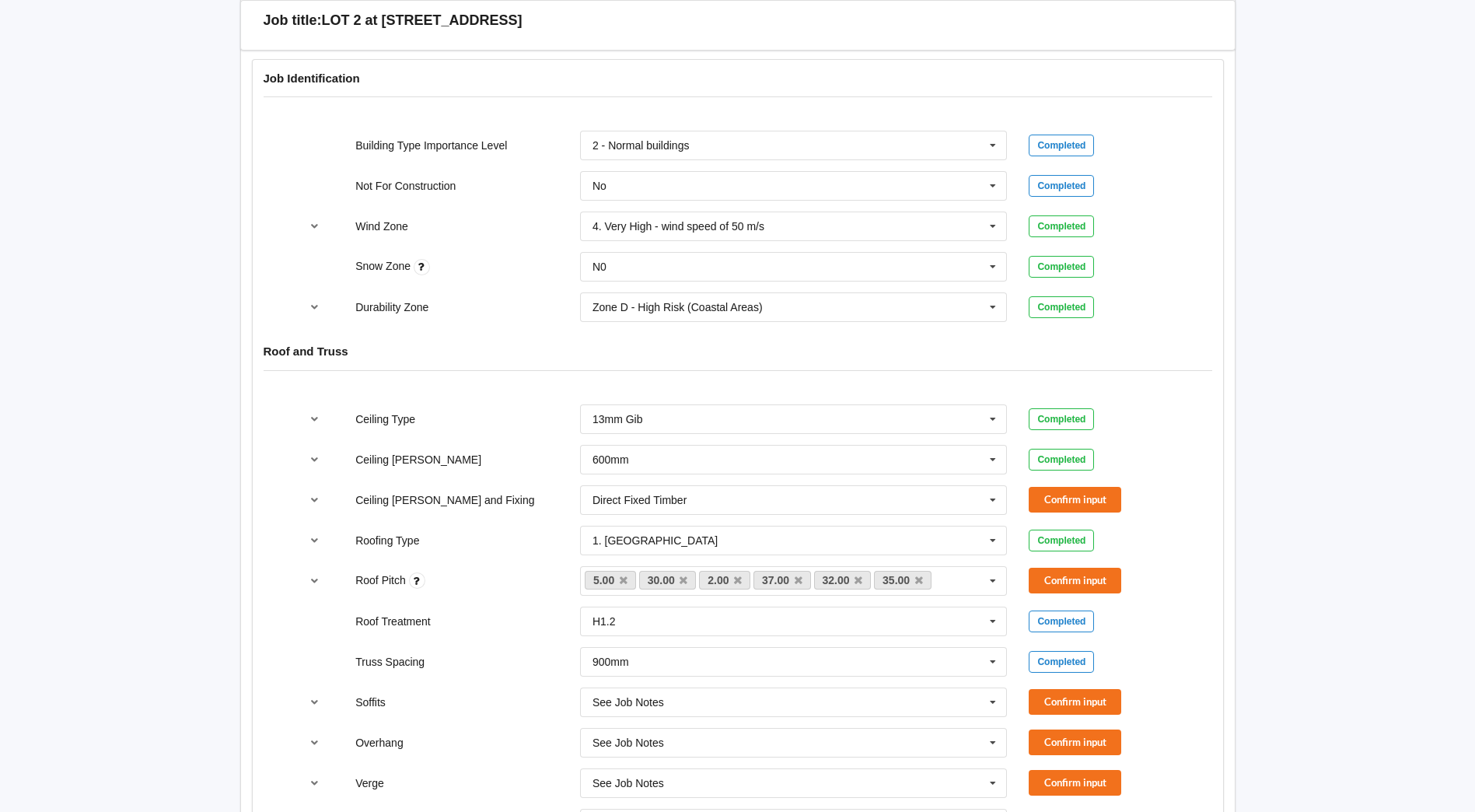
scroll to position [699, 0]
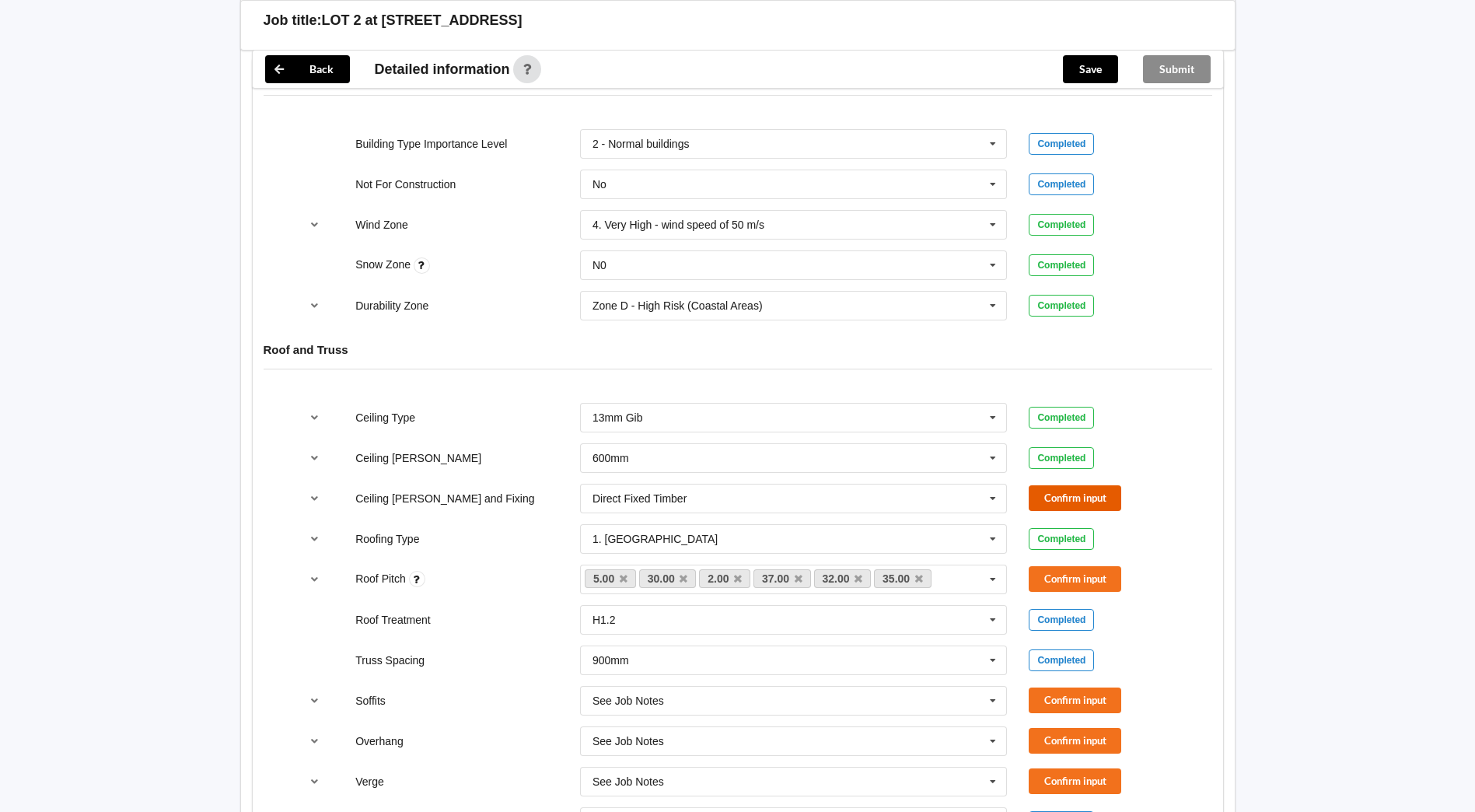
click at [1090, 490] on button "Confirm input" at bounding box center [1075, 498] width 92 height 26
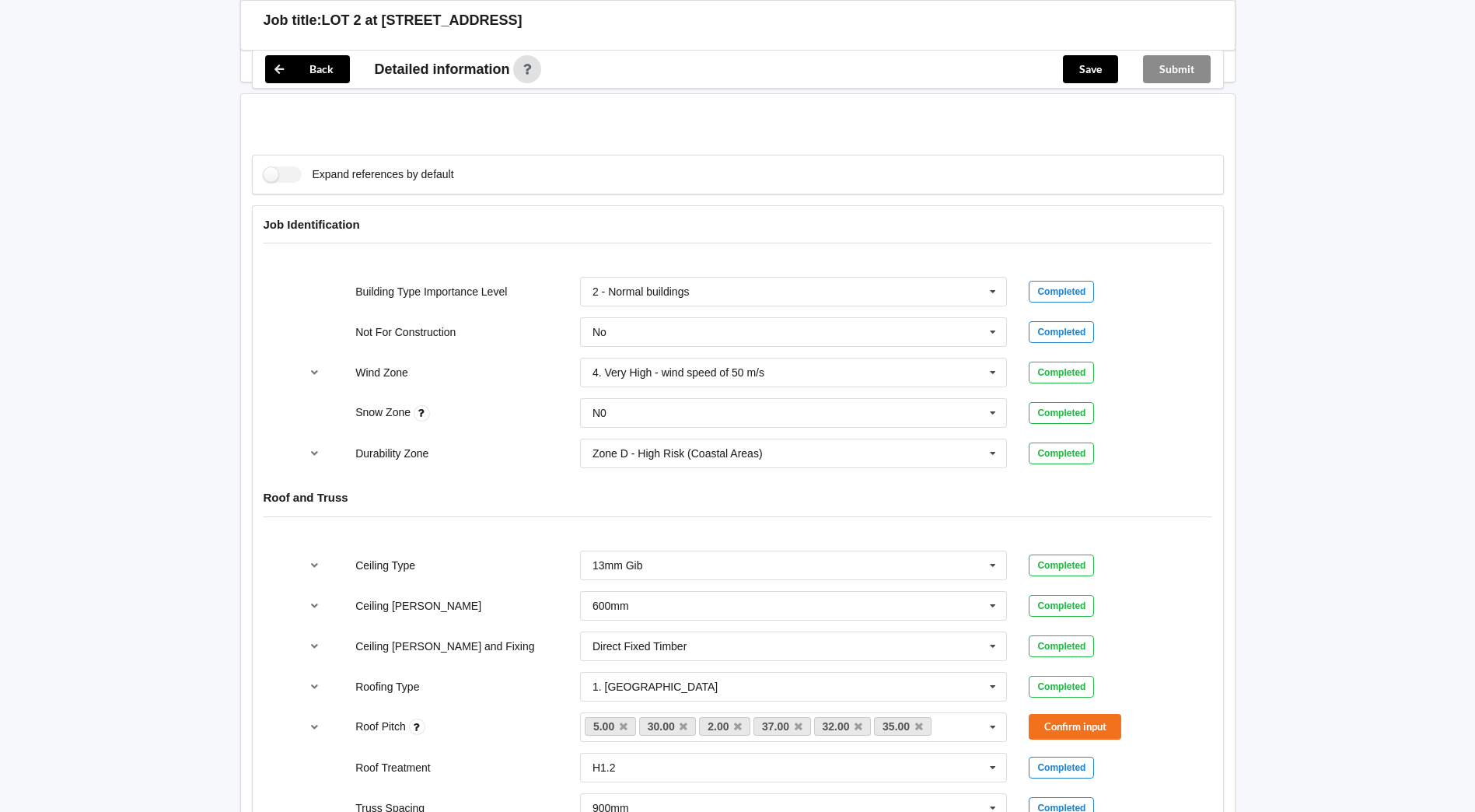
scroll to position [156, 0]
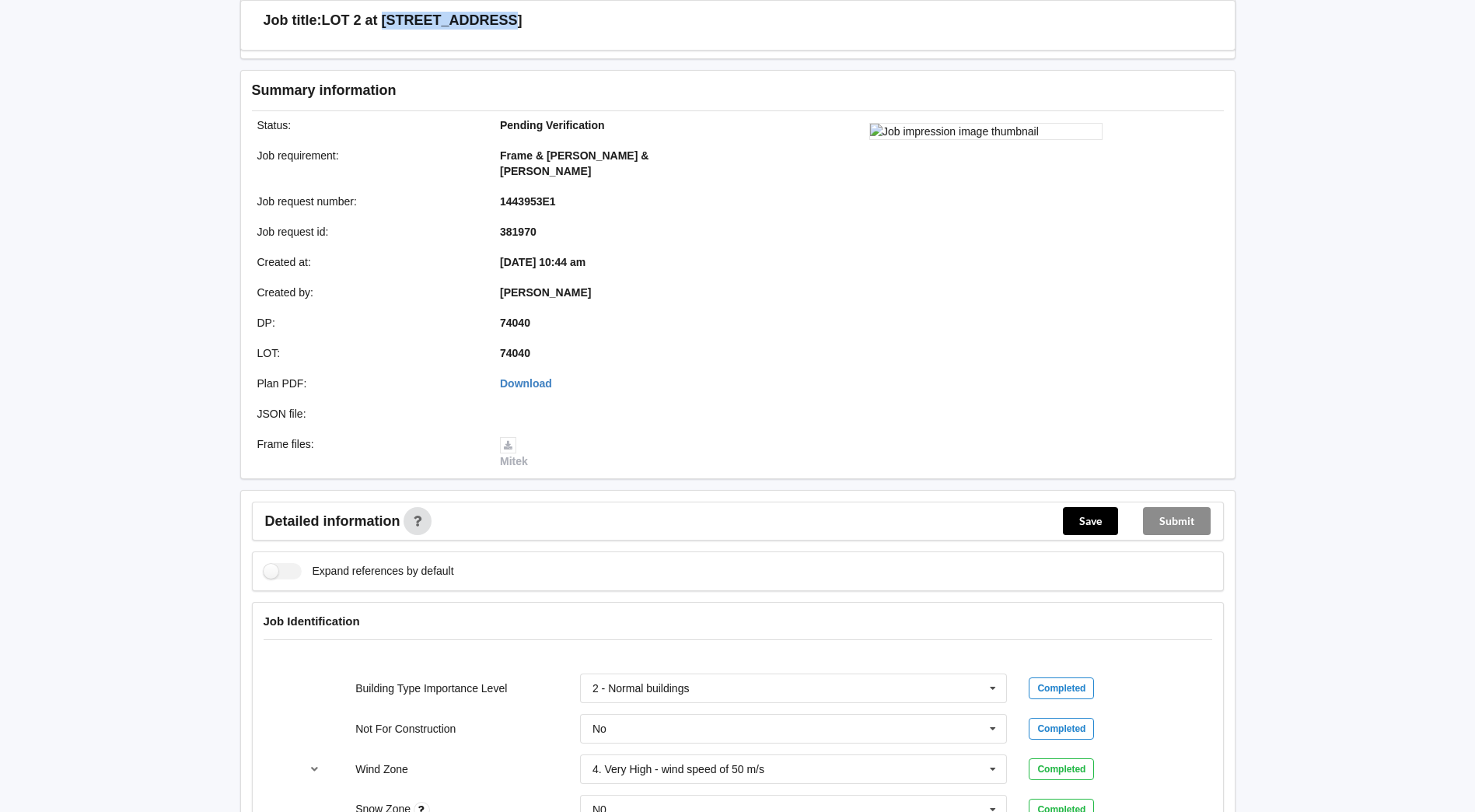
drag, startPoint x: 383, startPoint y: 20, endPoint x: 559, endPoint y: 19, distance: 176.0
click at [559, 19] on div "Job title: LOT 2 at 58 KINGS AVENUE" at bounding box center [743, 20] width 960 height 18
drag, startPoint x: 559, startPoint y: 19, endPoint x: 505, endPoint y: 20, distance: 54.0
copy h3 "58 KINGS AVENUE"
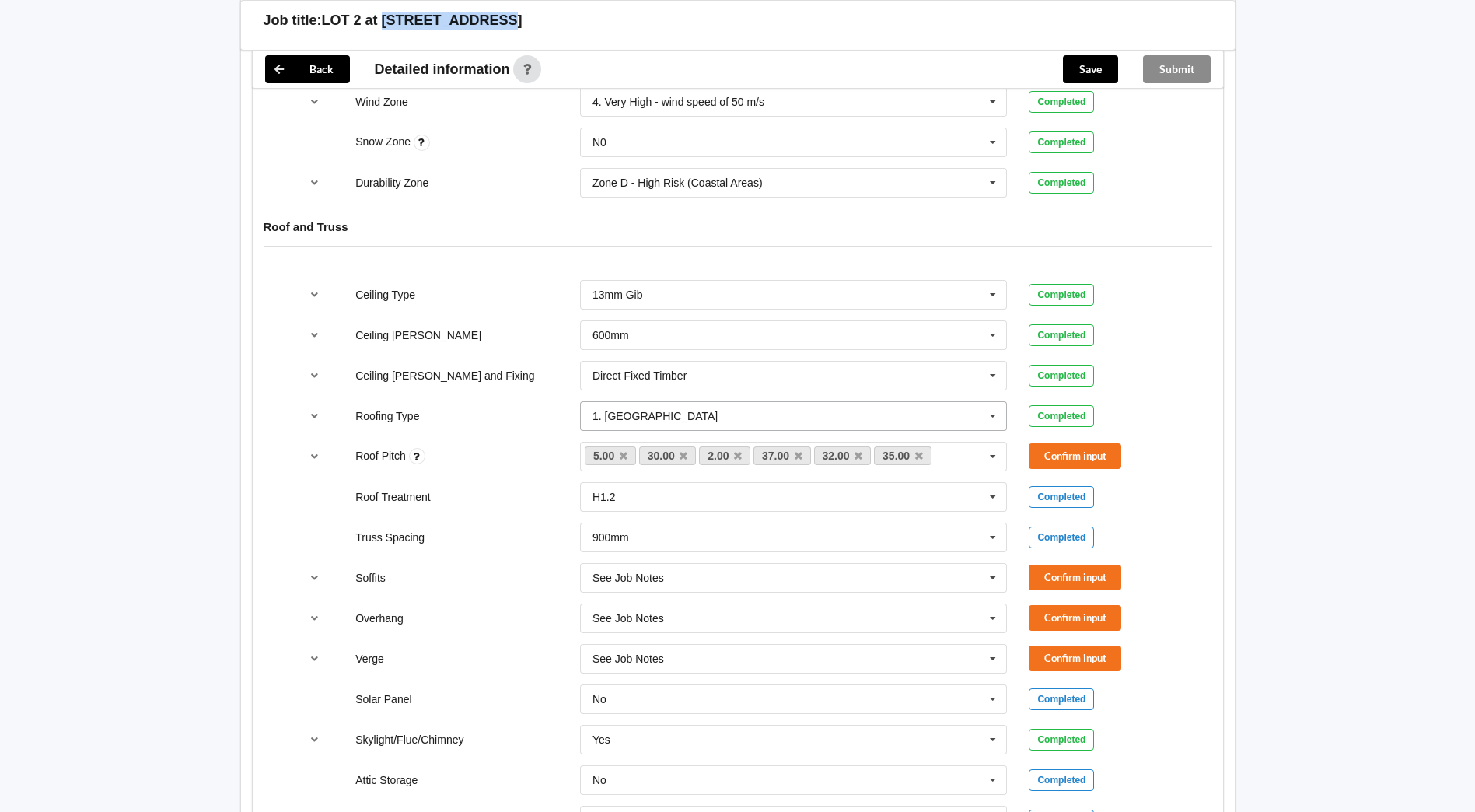
scroll to position [855, 0]
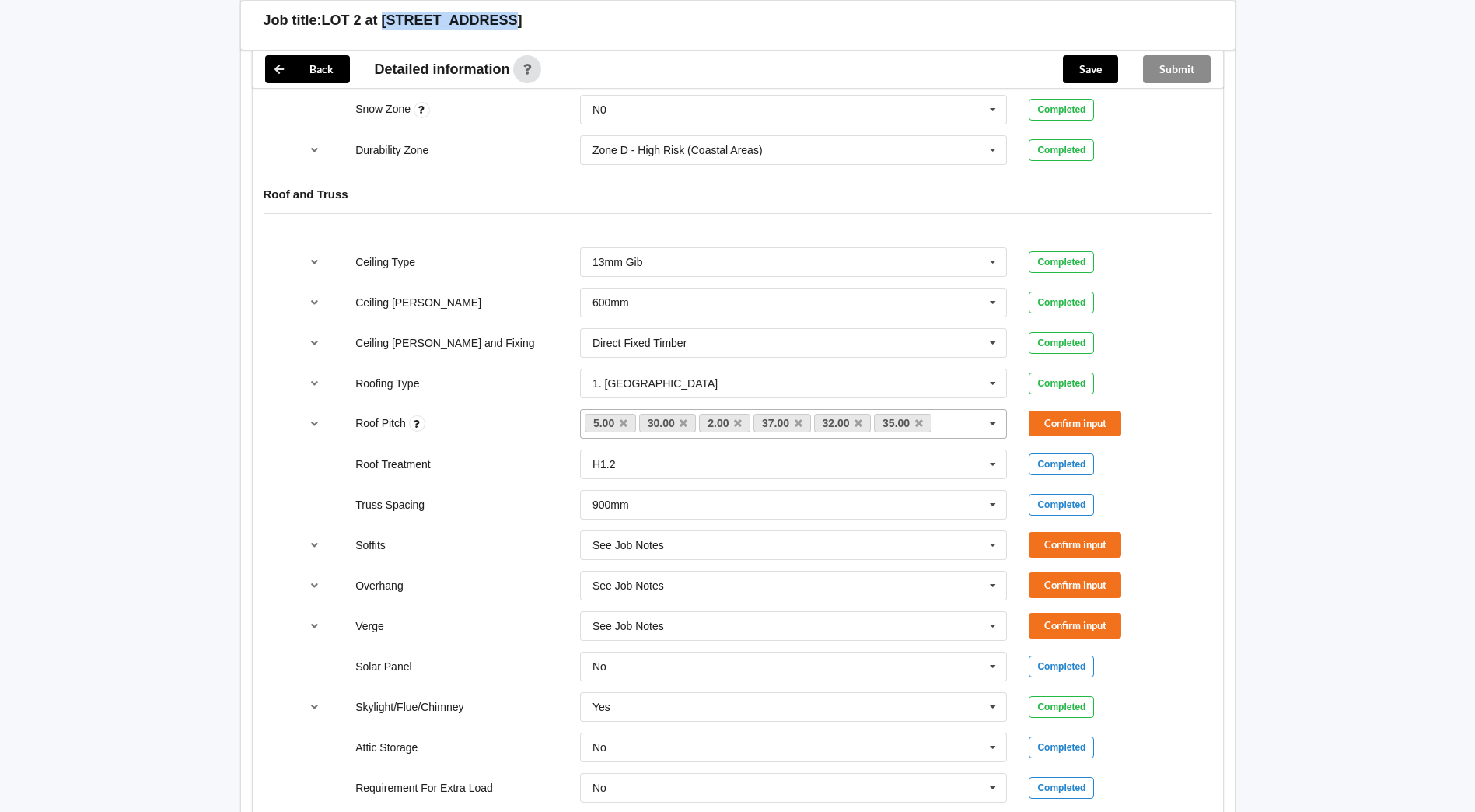
drag, startPoint x: 920, startPoint y: 407, endPoint x: 880, endPoint y: 407, distance: 40.0
click at [920, 419] on icon at bounding box center [919, 423] width 8 height 10
click at [860, 419] on icon at bounding box center [858, 423] width 8 height 10
click at [797, 419] on icon at bounding box center [799, 423] width 8 height 10
click at [739, 419] on icon at bounding box center [738, 423] width 8 height 10
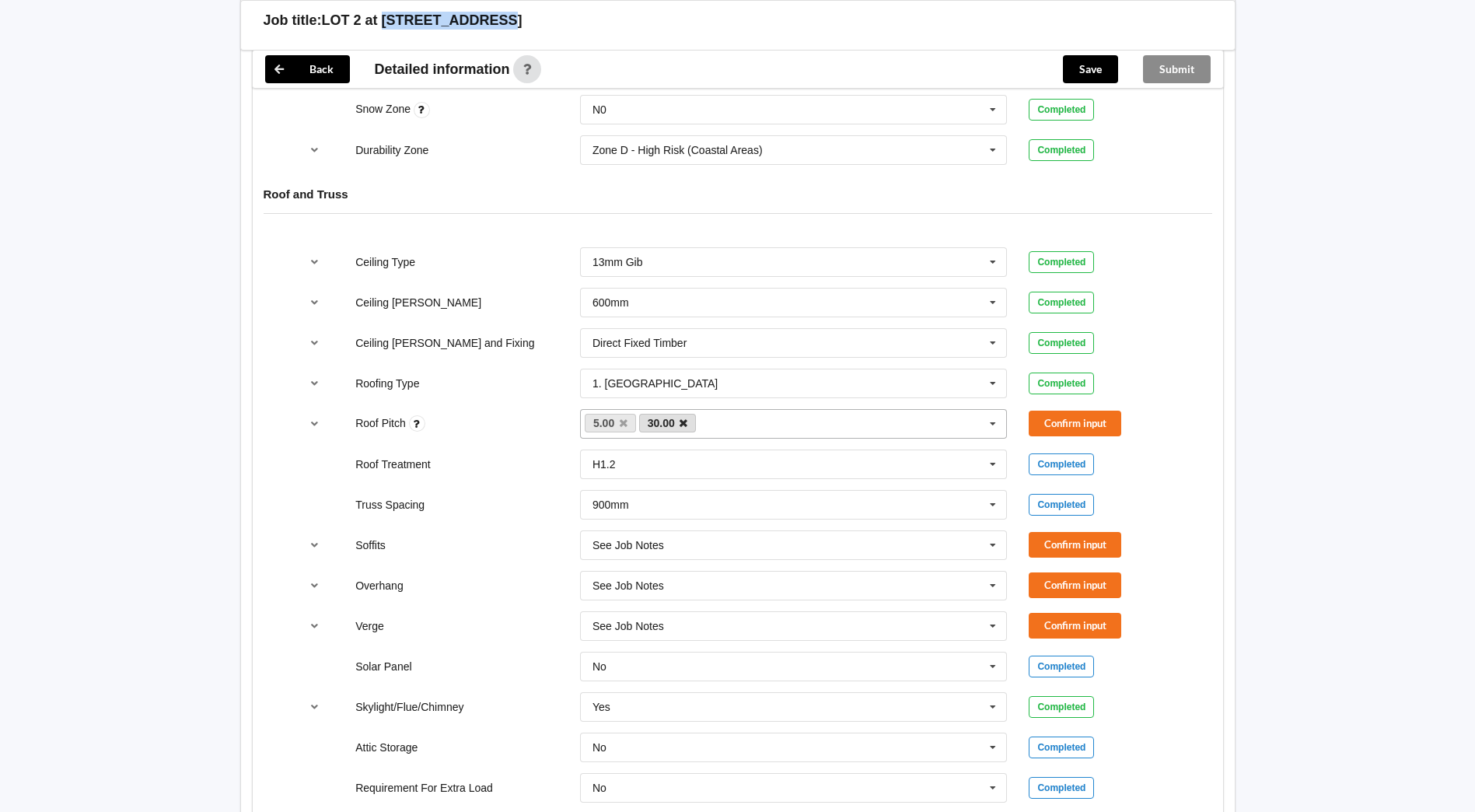
click at [685, 419] on icon at bounding box center [684, 423] width 8 height 10
click at [1081, 398] on div "Roof Pitch 5.00 2.00 30.00 32.00 35.00 37.00 None Confirm input" at bounding box center [738, 424] width 898 height 52
click at [1078, 411] on button "Confirm input" at bounding box center [1075, 423] width 92 height 26
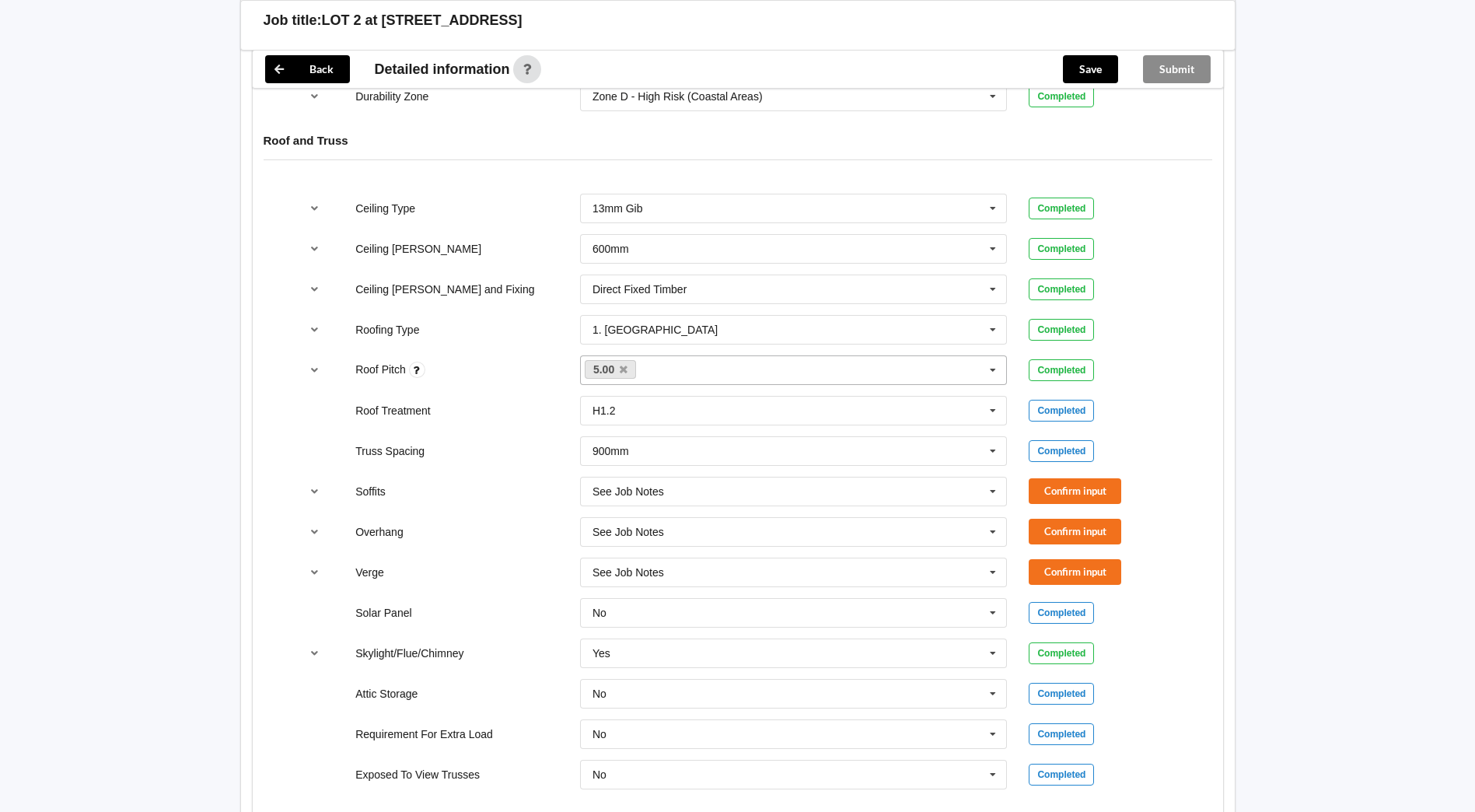
scroll to position [933, 0]
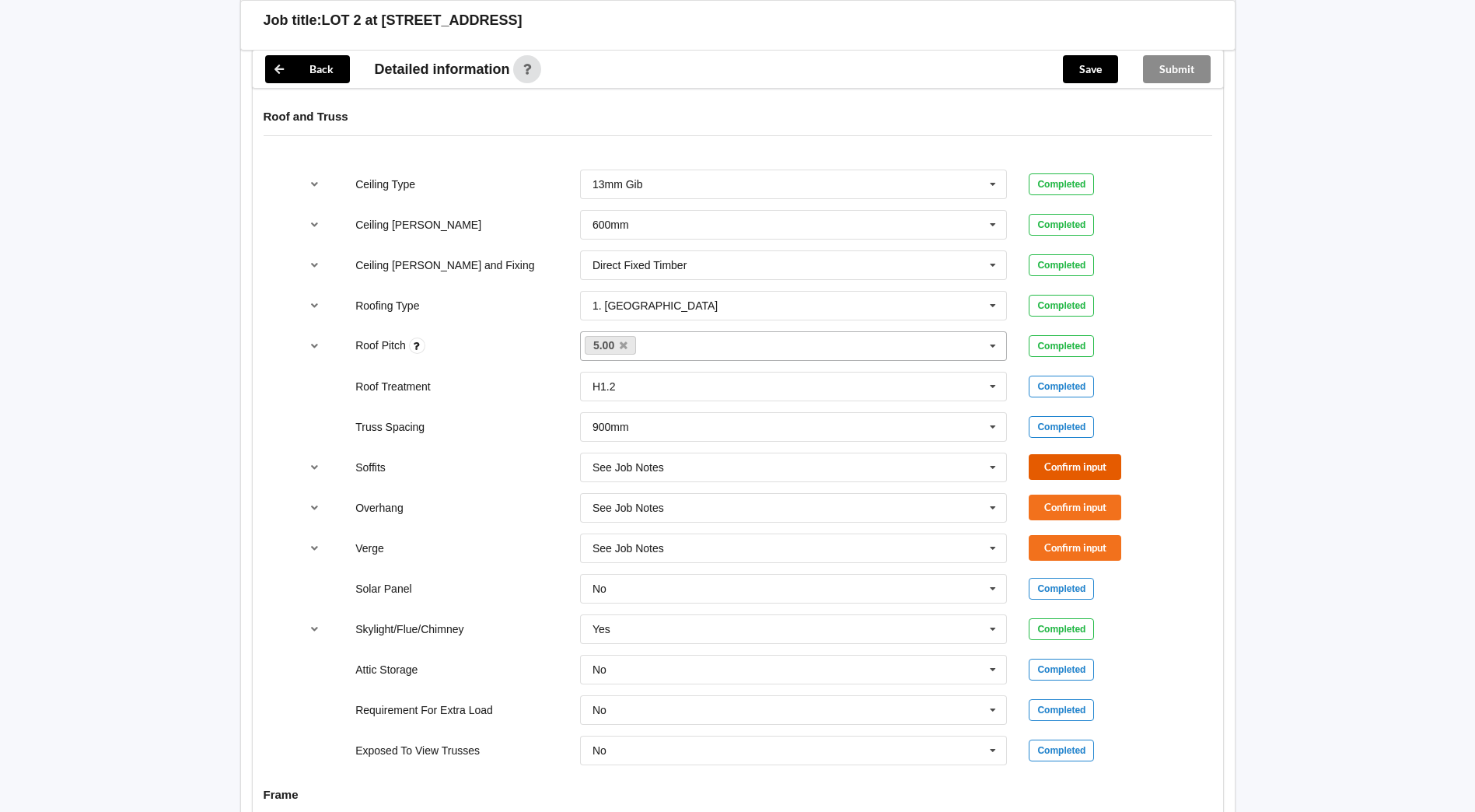
click at [1082, 454] on button "Confirm input" at bounding box center [1075, 466] width 92 height 26
click at [1089, 494] on button "Confirm input" at bounding box center [1075, 507] width 92 height 26
click at [1083, 535] on button "Confirm input" at bounding box center [1075, 548] width 92 height 26
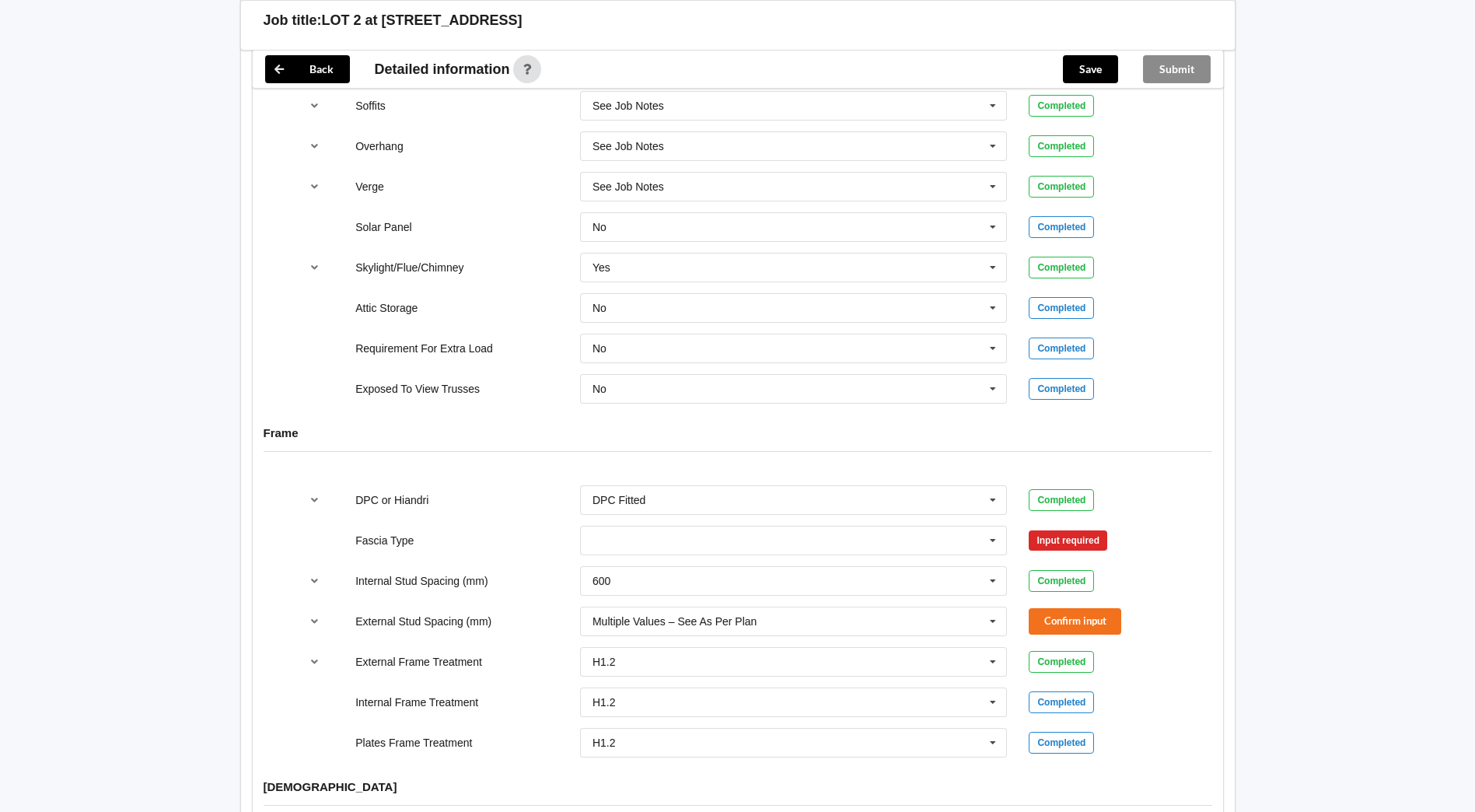
scroll to position [1322, 0]
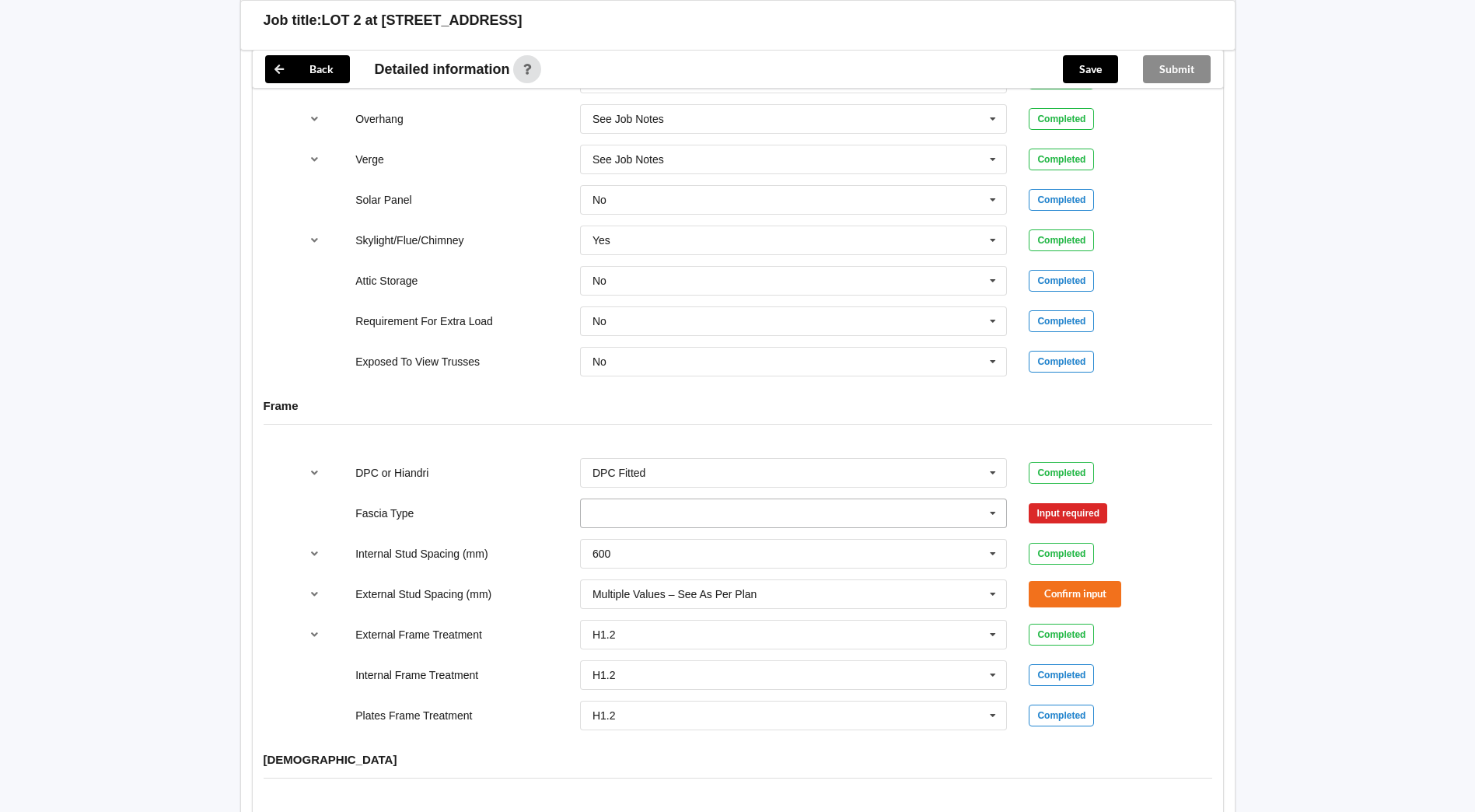
click at [999, 504] on icon at bounding box center [993, 513] width 23 height 29
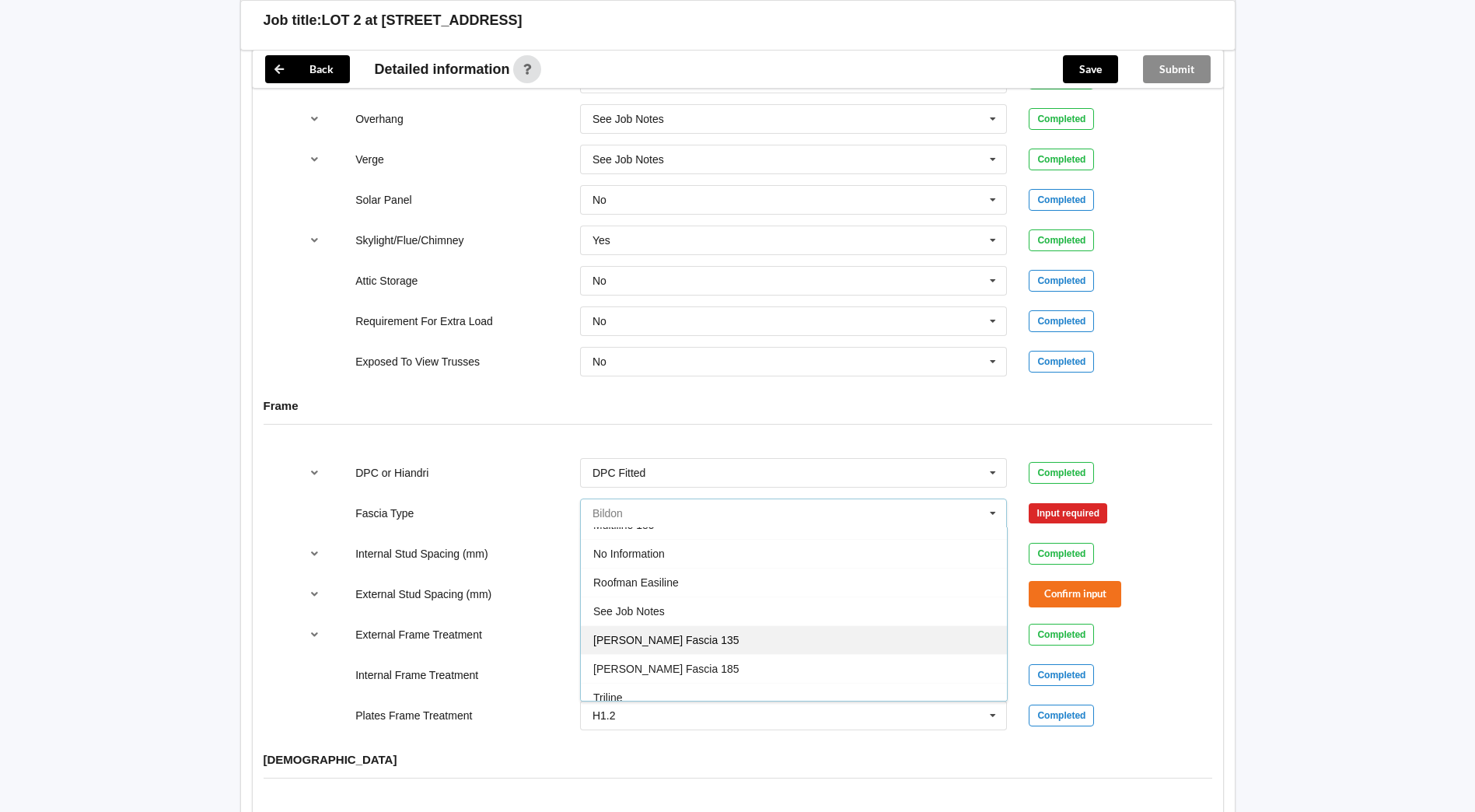
scroll to position [517, 0]
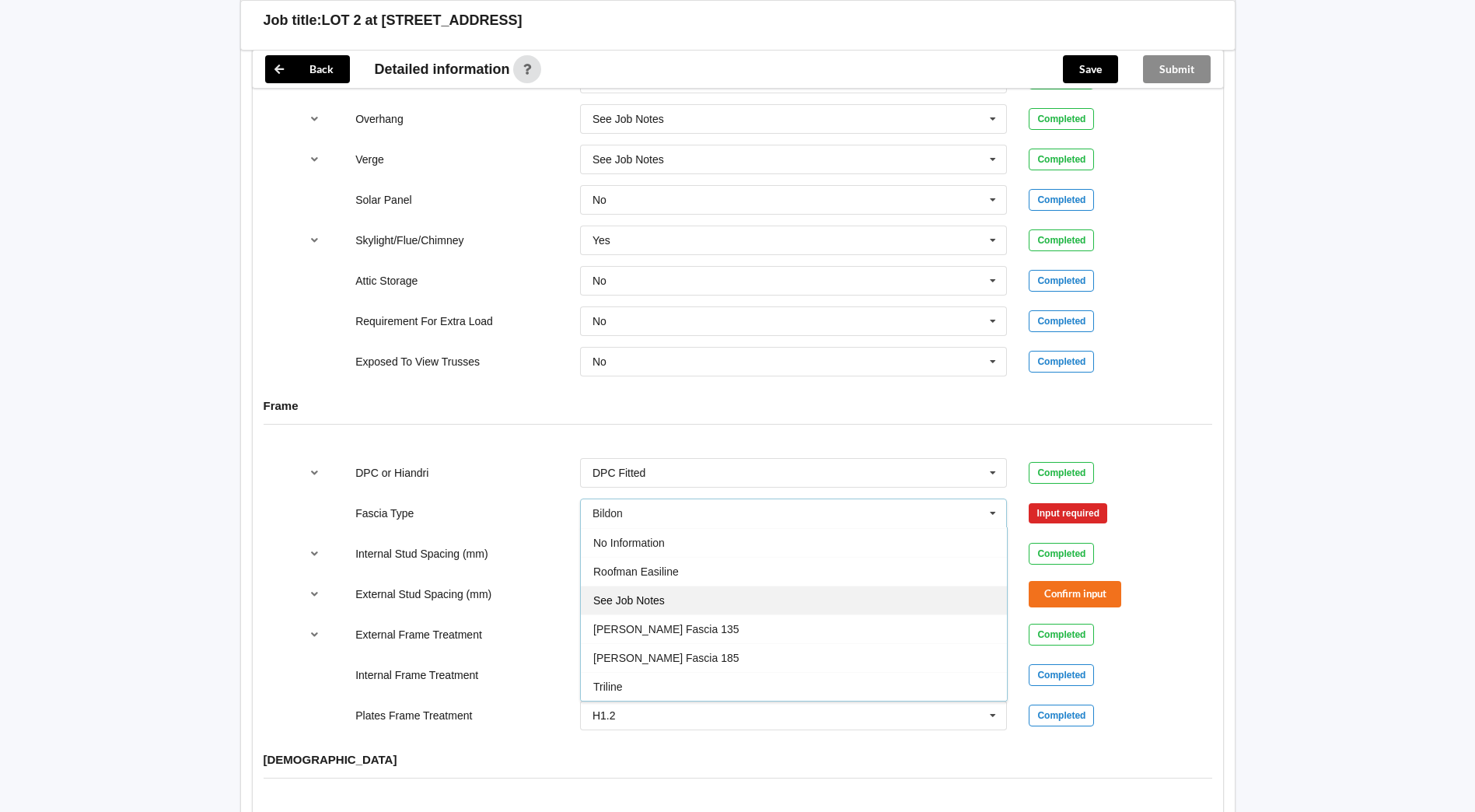
click at [797, 595] on div "See Job Notes" at bounding box center [793, 599] width 426 height 29
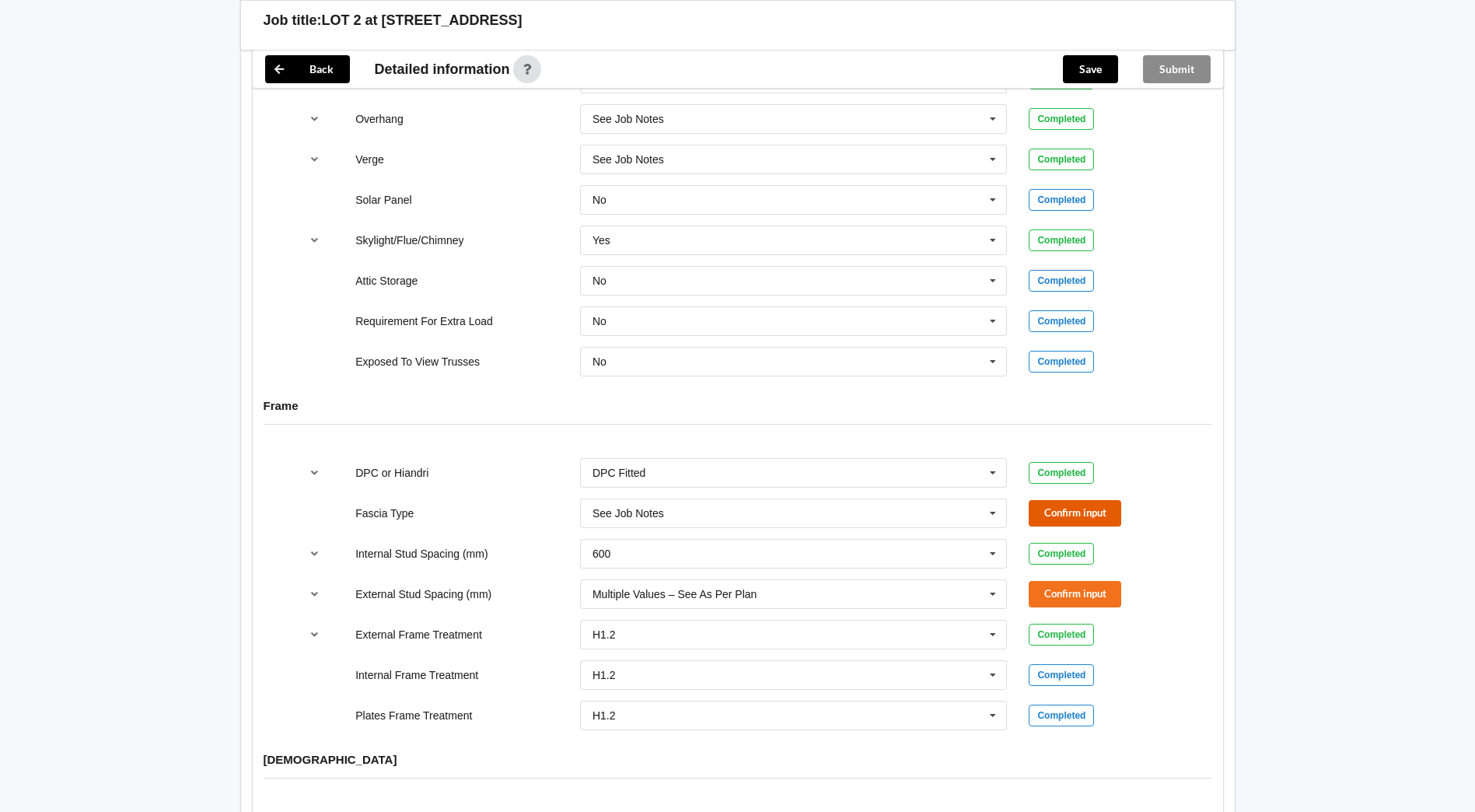
click at [1099, 501] on button "Confirm input" at bounding box center [1075, 512] width 92 height 26
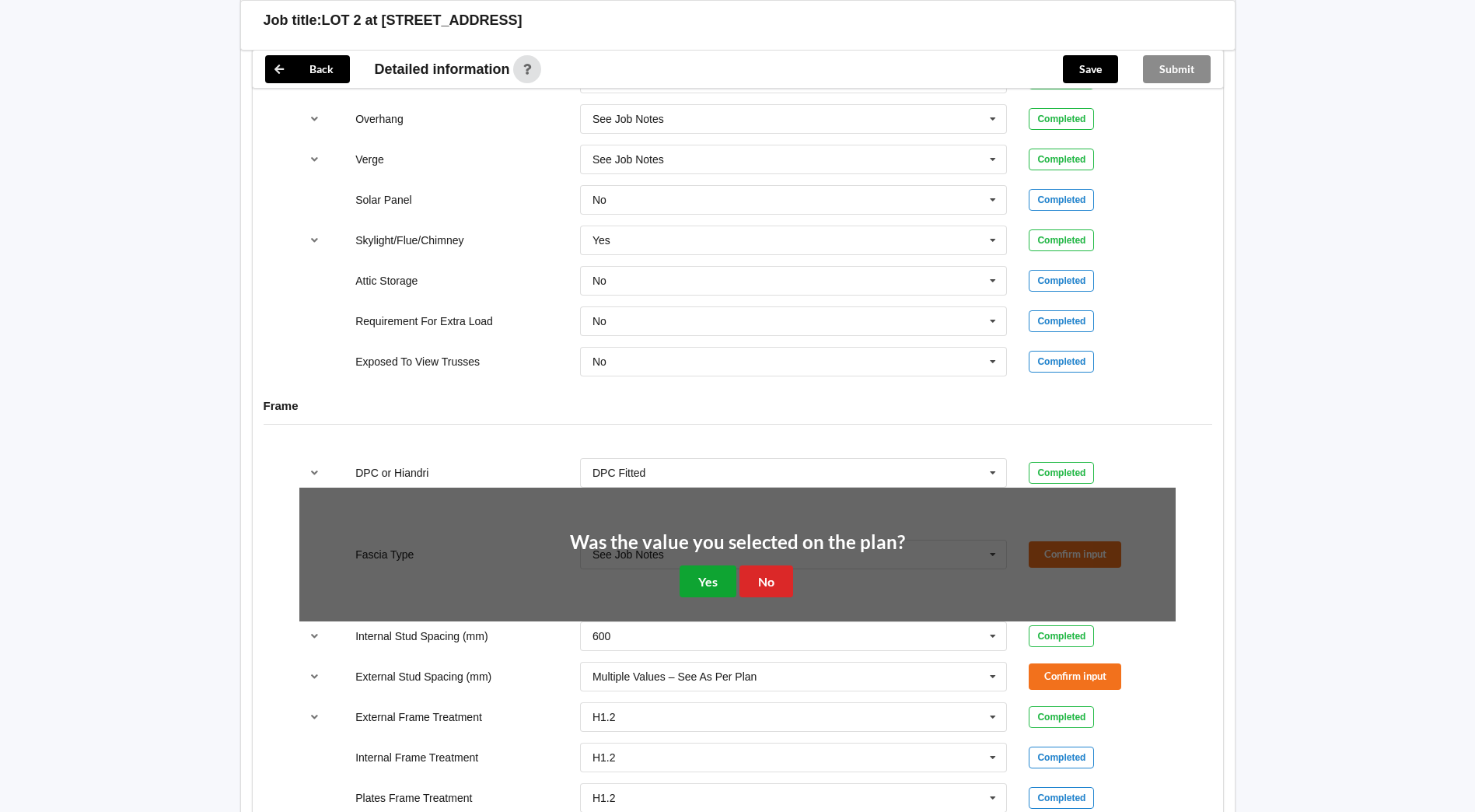
click at [716, 566] on button "Yes" at bounding box center [708, 581] width 57 height 32
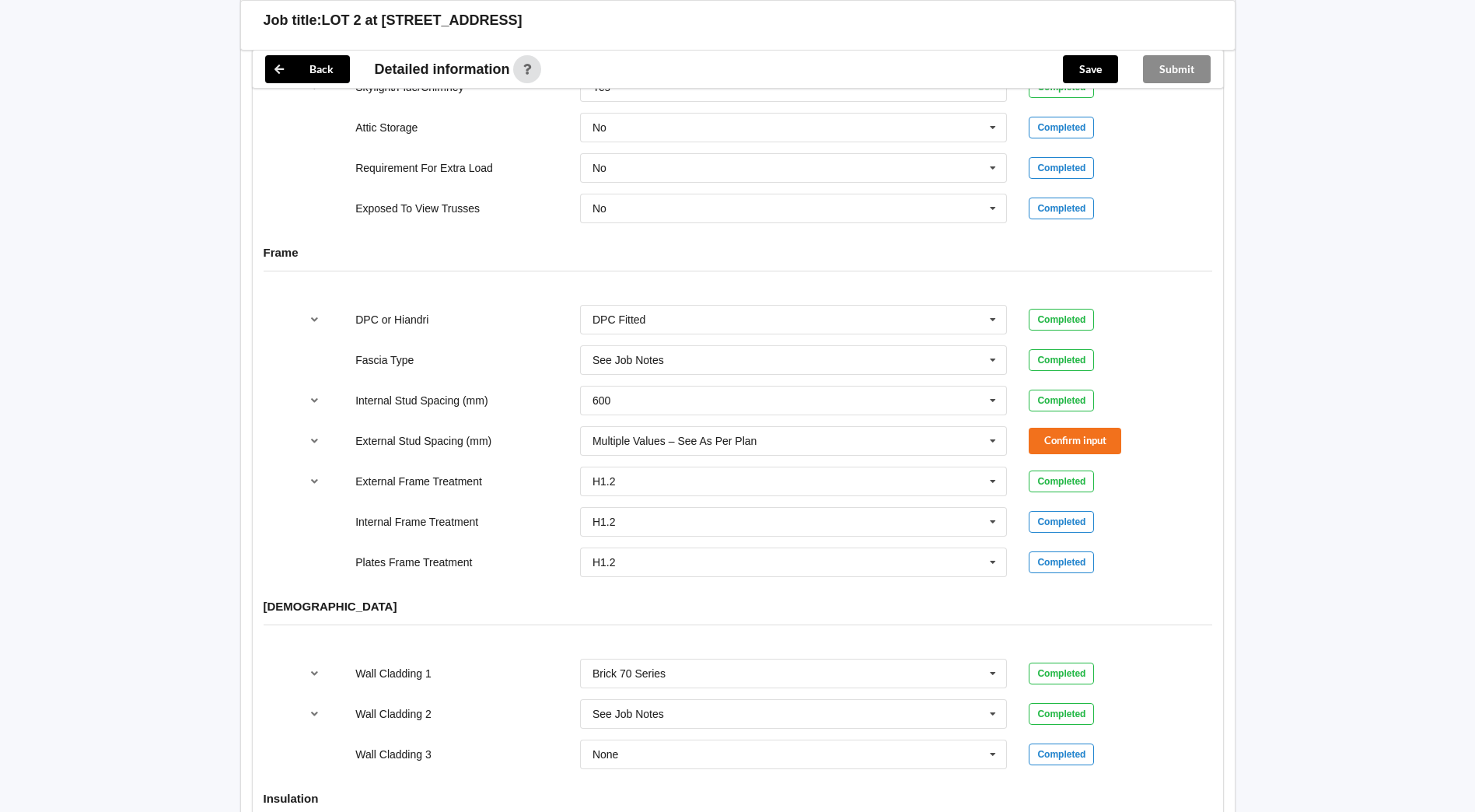
scroll to position [1555, 0]
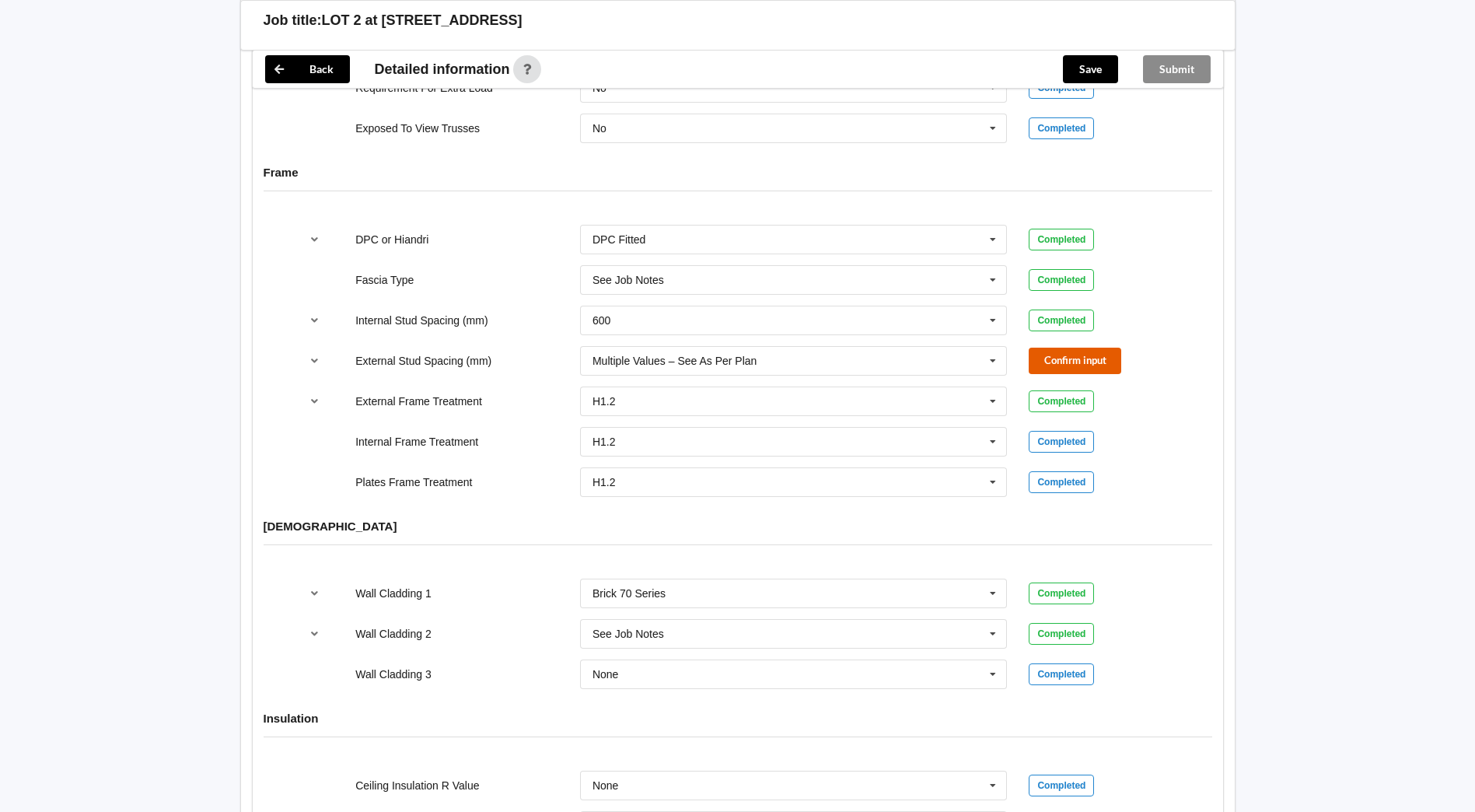
click at [1121, 348] on button "Confirm input" at bounding box center [1075, 360] width 92 height 26
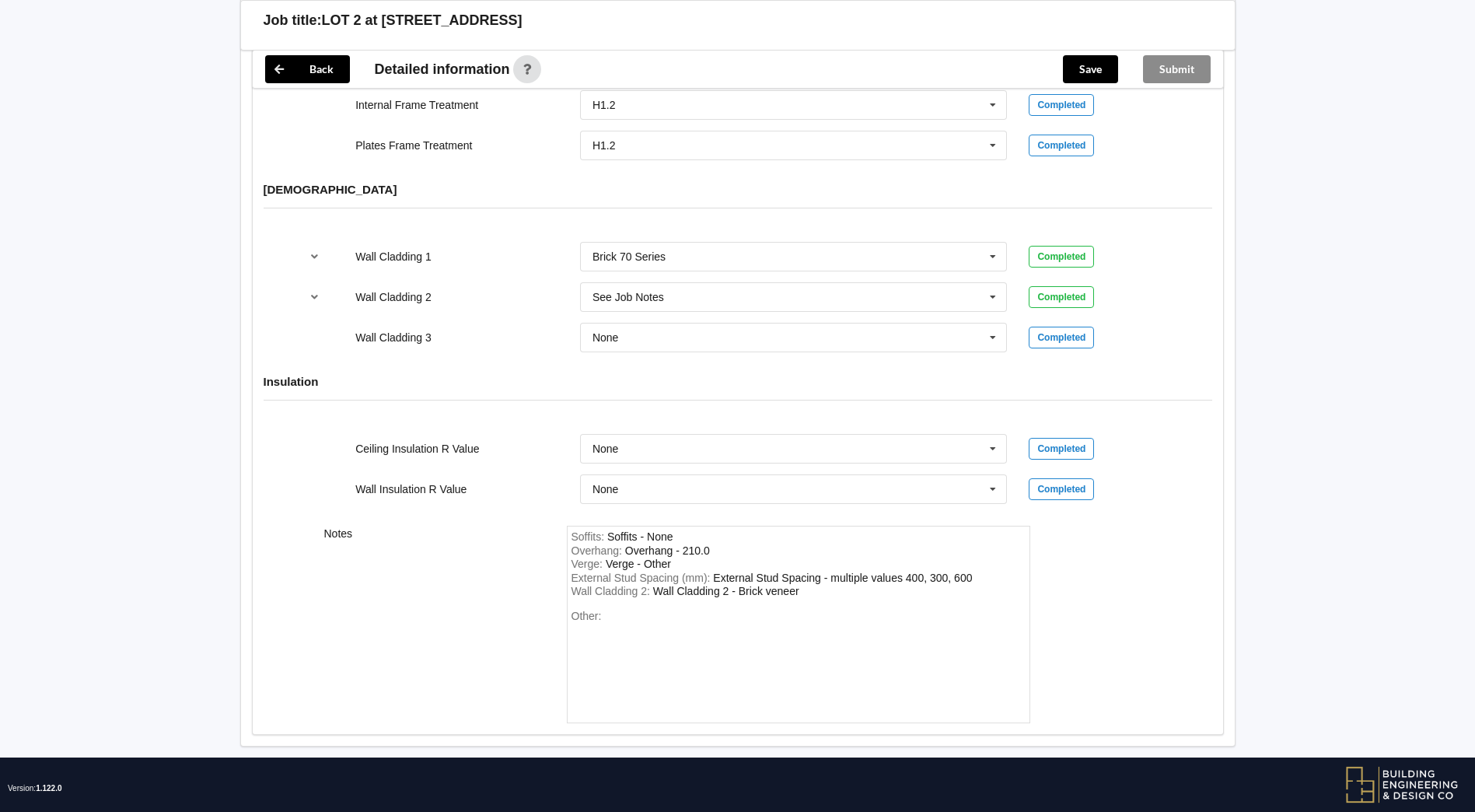
scroll to position [1899, 0]
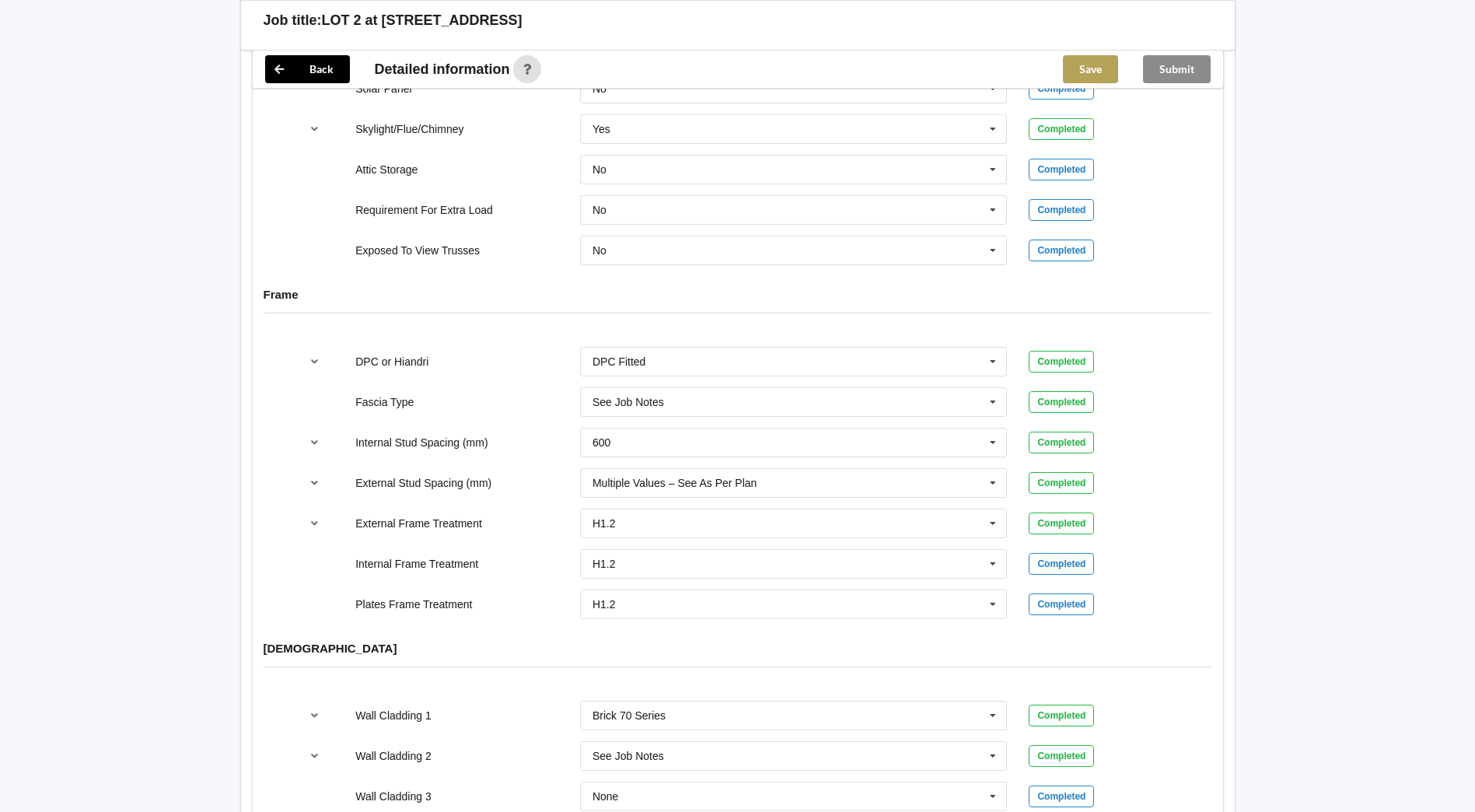
click at [1080, 63] on button "Save" at bounding box center [1091, 70] width 56 height 28
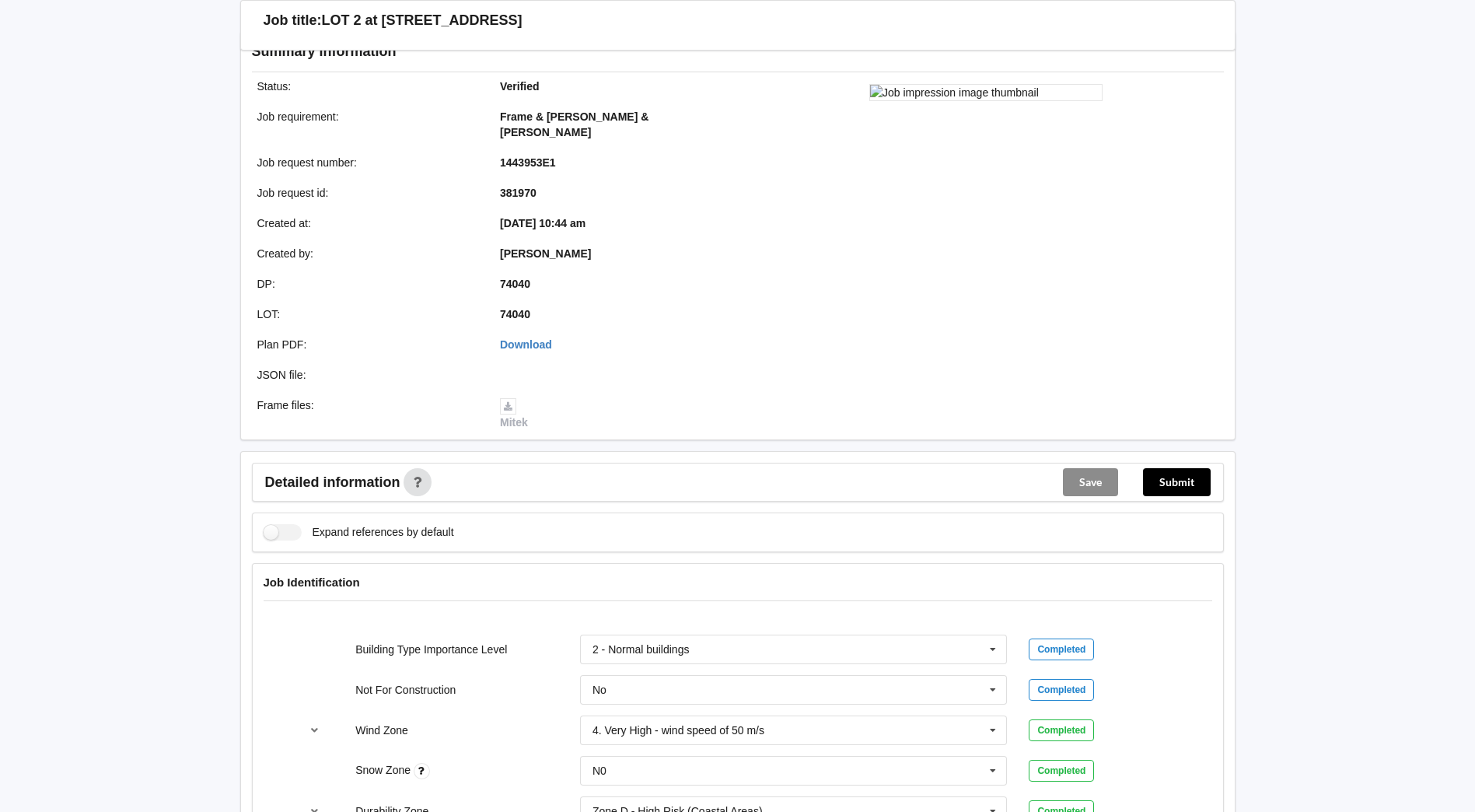
scroll to position [40, 0]
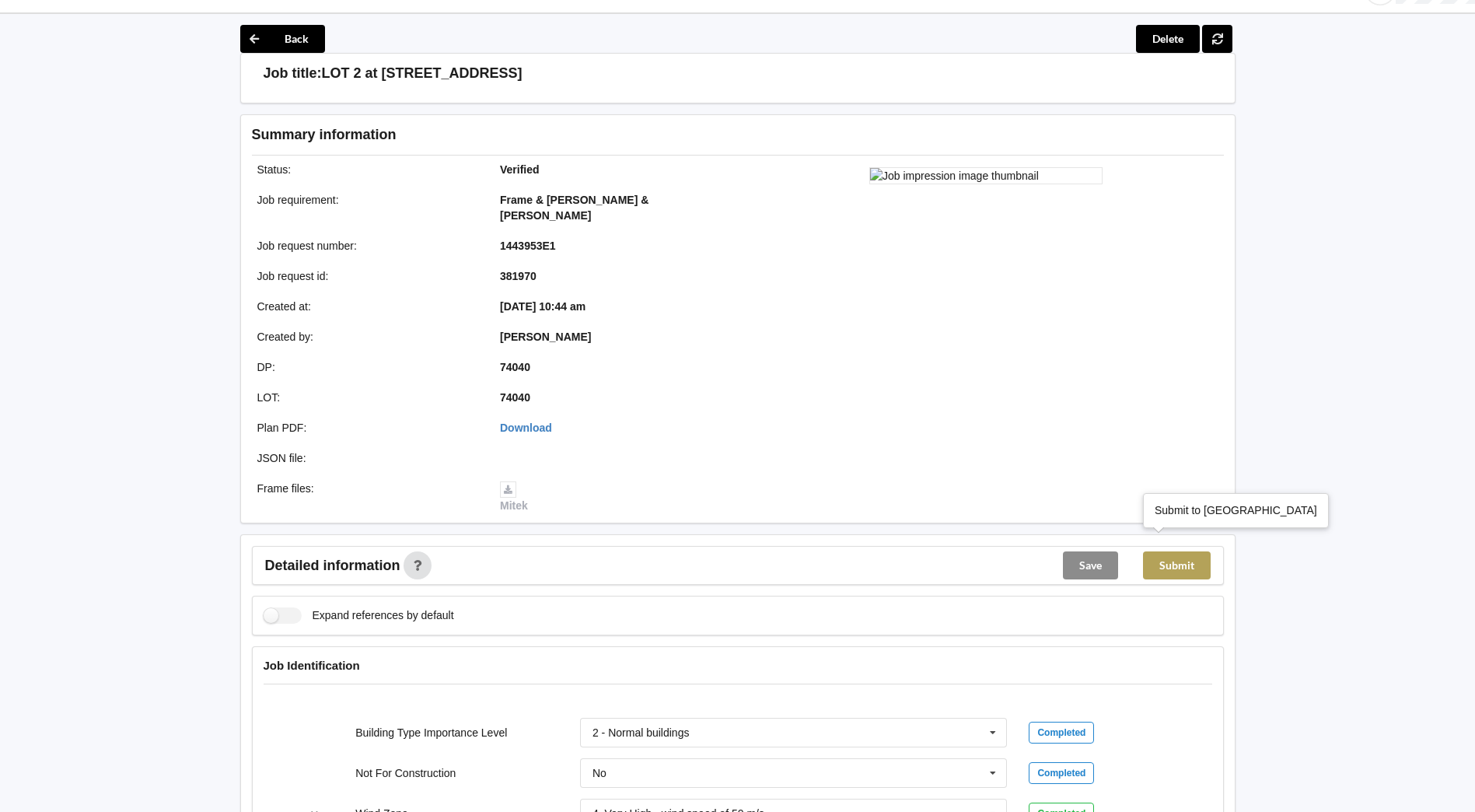
click at [1179, 552] on button "Submit" at bounding box center [1177, 566] width 67 height 28
